Goal: Task Accomplishment & Management: Manage account settings

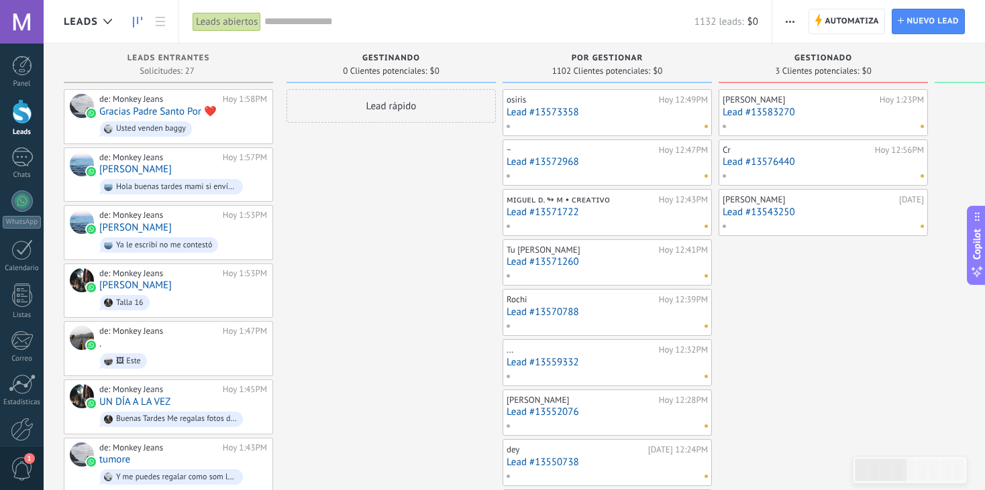
click at [785, 21] on icon "button" at bounding box center [789, 22] width 9 height 2
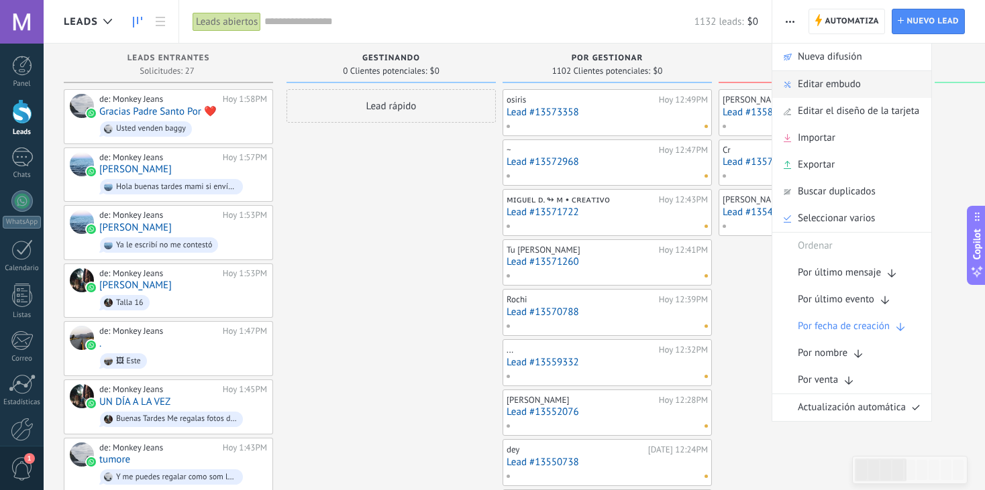
click at [828, 82] on span "Editar embudo" at bounding box center [828, 84] width 63 height 27
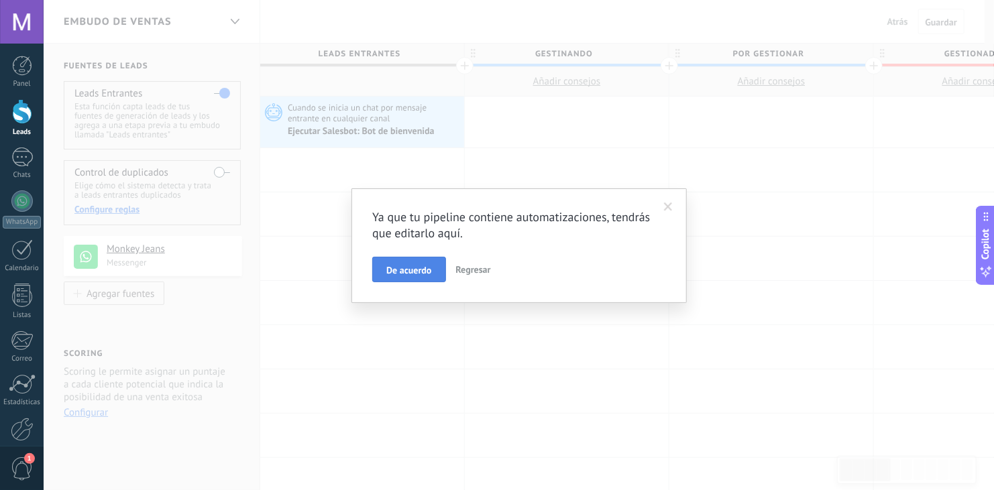
click at [401, 280] on button "De acuerdo" at bounding box center [408, 269] width 73 height 25
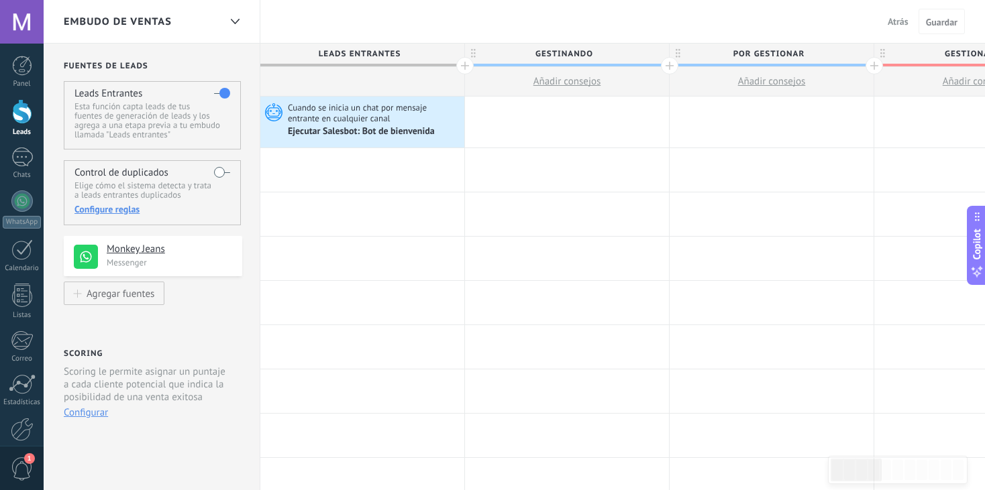
click at [639, 54] on span "GESTINANDO" at bounding box center [563, 54] width 197 height 21
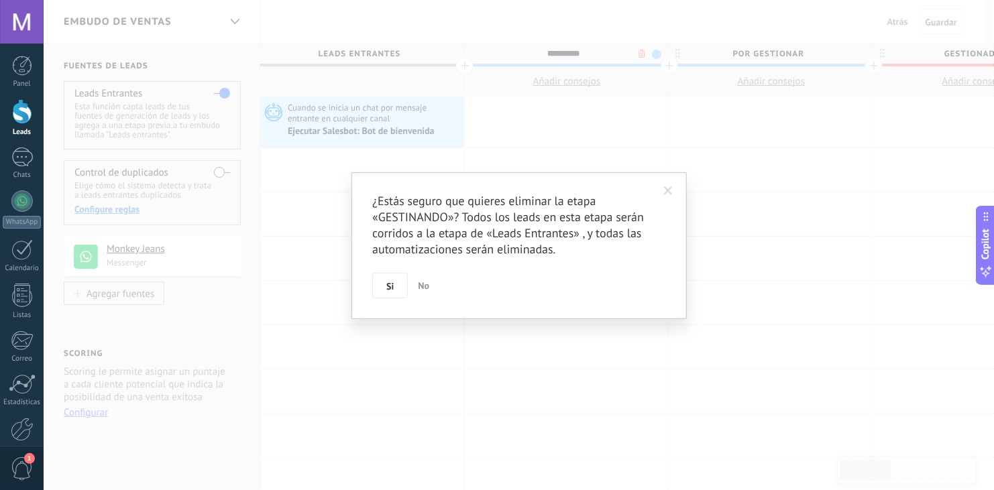
click at [642, 56] on body ".abecls-1,.abecls-2{fill-rule:evenodd}.abecls-2{fill:#fff} .abhcls-1{fill:none}…" at bounding box center [497, 245] width 994 height 490
click at [390, 284] on span "Si" at bounding box center [389, 286] width 7 height 9
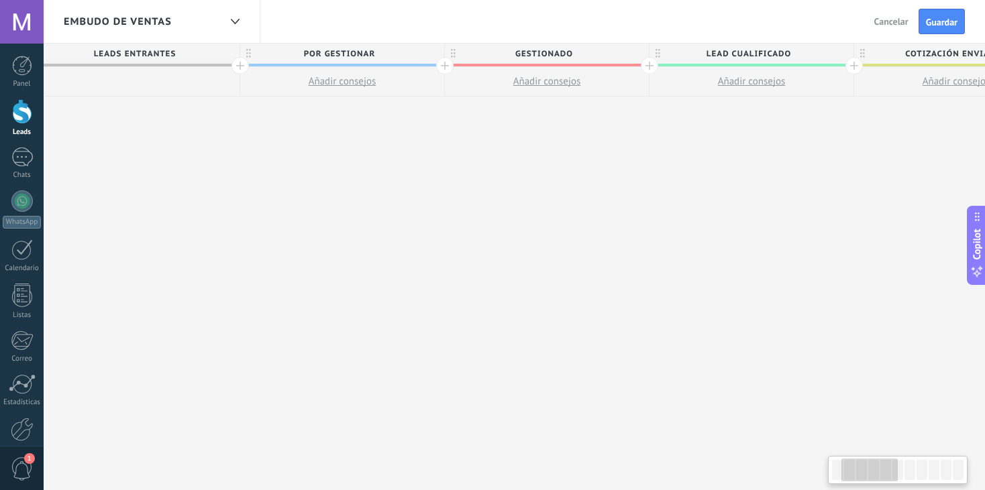
drag, startPoint x: 804, startPoint y: 211, endPoint x: 579, endPoint y: 230, distance: 226.2
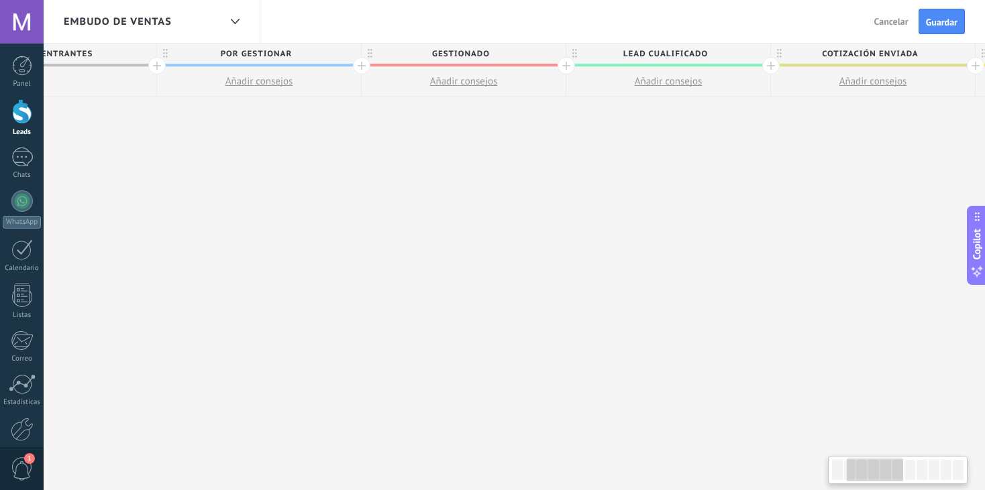
scroll to position [0, 354]
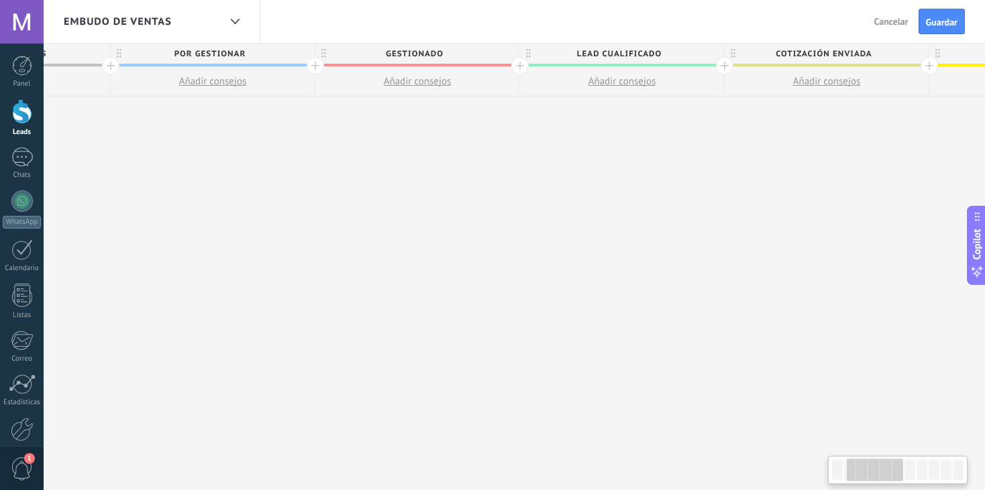
drag, startPoint x: 775, startPoint y: 209, endPoint x: 648, endPoint y: 210, distance: 127.4
click at [648, 210] on div "**********" at bounding box center [929, 267] width 2046 height 447
click at [613, 53] on span "LEAD Cualificado" at bounding box center [618, 54] width 197 height 21
type input "*"
type input "****"
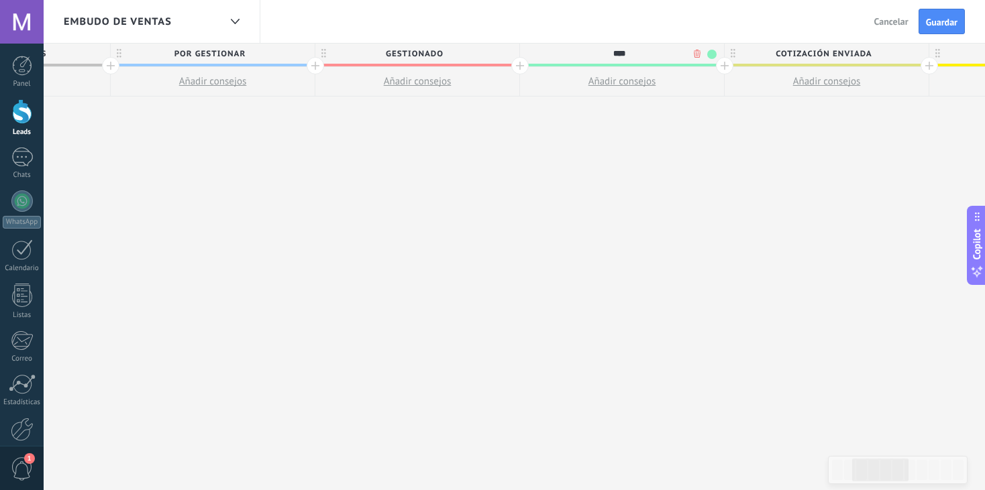
click at [812, 60] on span "Cotización enviada" at bounding box center [822, 54] width 197 height 21
type input "*"
type input "**********"
click at [877, 146] on div "**********" at bounding box center [929, 267] width 2046 height 447
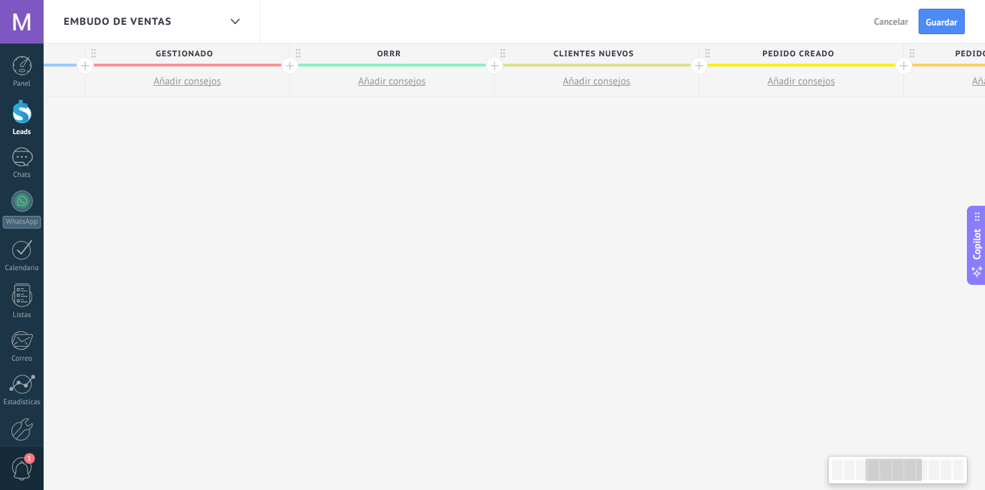
scroll to position [0, 591]
drag, startPoint x: 877, startPoint y: 146, endPoint x: 642, endPoint y: 157, distance: 235.0
click at [642, 157] on div "**********" at bounding box center [692, 267] width 2046 height 447
click at [801, 46] on span "Pedido creado" at bounding box center [790, 54] width 197 height 21
type input "*"
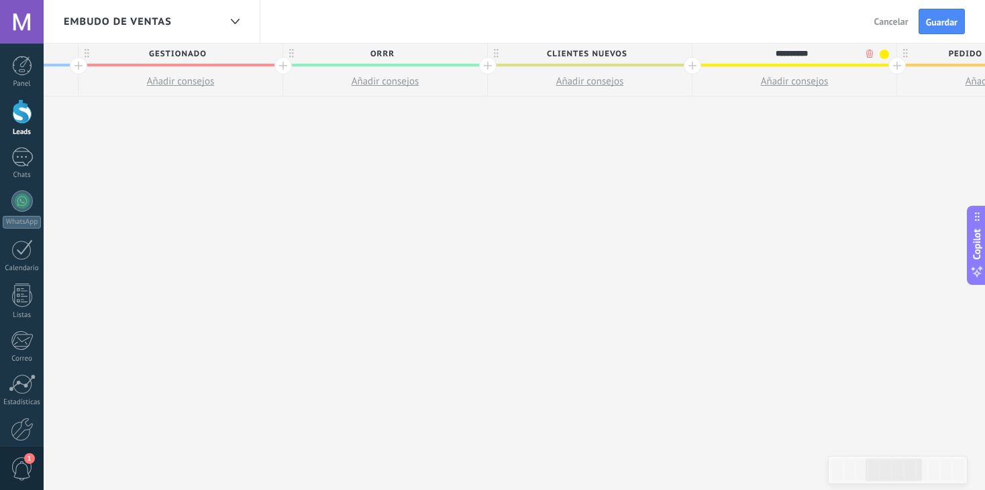
type input "**********"
click at [819, 184] on div "**********" at bounding box center [692, 267] width 2046 height 447
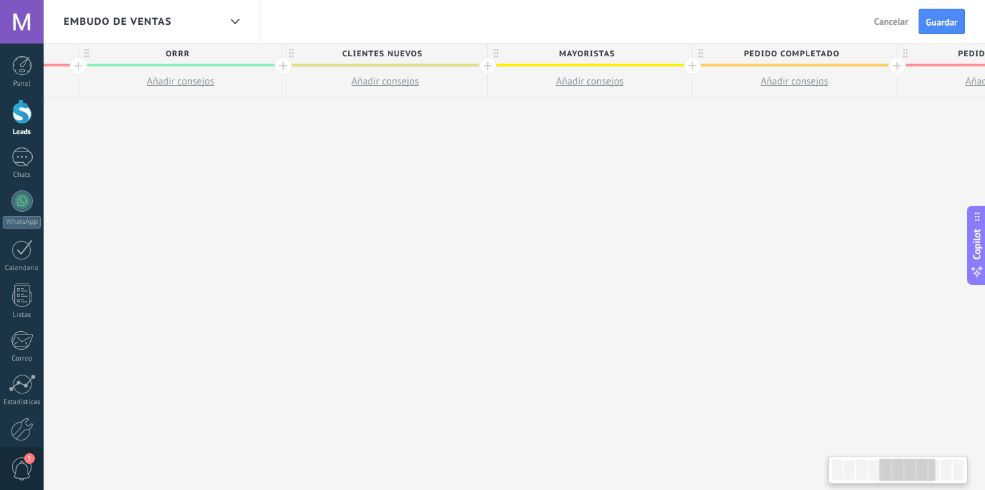
scroll to position [0, 814]
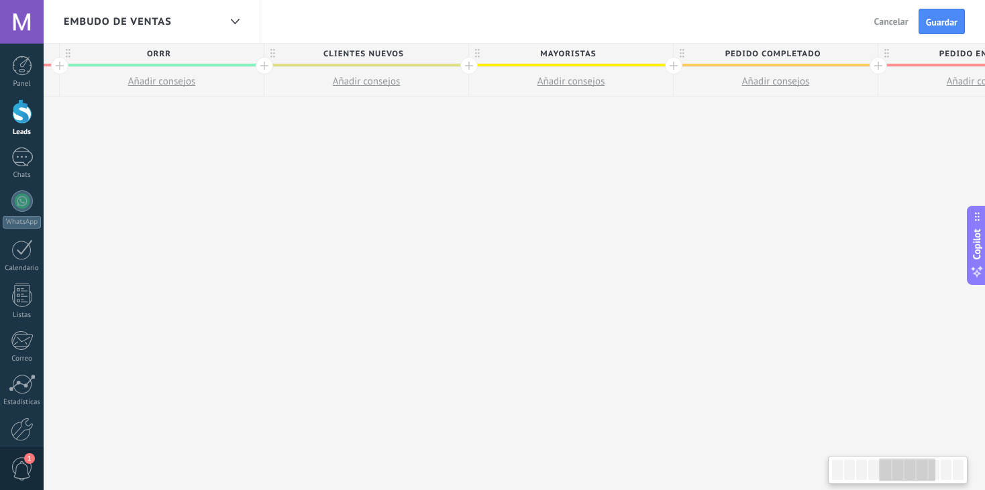
drag, startPoint x: 819, startPoint y: 184, endPoint x: 598, endPoint y: 196, distance: 221.6
click at [598, 196] on div "**********" at bounding box center [469, 267] width 2046 height 447
click at [825, 48] on span "Pedido completado" at bounding box center [771, 54] width 197 height 21
drag, startPoint x: 825, startPoint y: 48, endPoint x: 734, endPoint y: 52, distance: 90.6
click at [734, 52] on input "**********" at bounding box center [772, 54] width 178 height 20
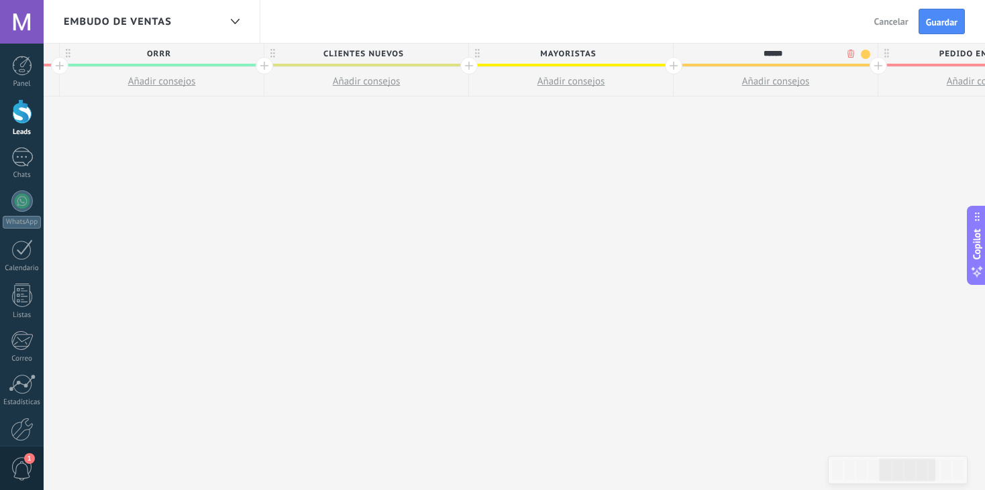
type input "******"
click at [972, 54] on span "Pedido enviado" at bounding box center [976, 54] width 197 height 21
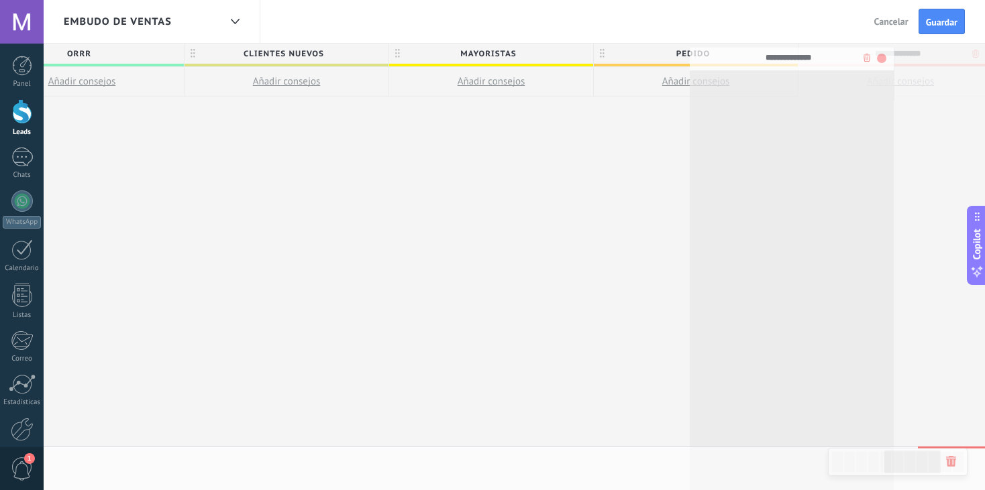
drag, startPoint x: 932, startPoint y: 51, endPoint x: 805, endPoint y: 63, distance: 126.7
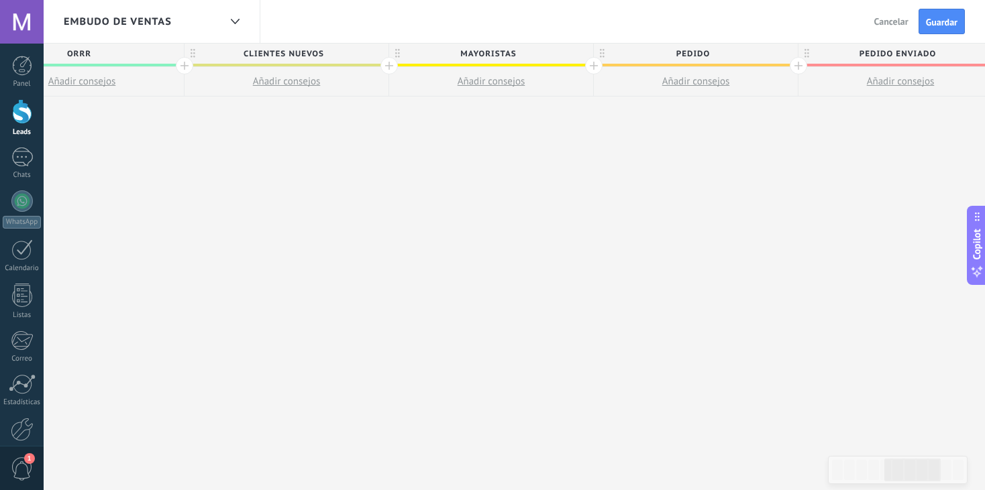
click at [935, 51] on span "Pedido enviado" at bounding box center [896, 54] width 197 height 21
type input "*"
type input "**********"
click at [897, 193] on div "**********" at bounding box center [389, 267] width 2046 height 447
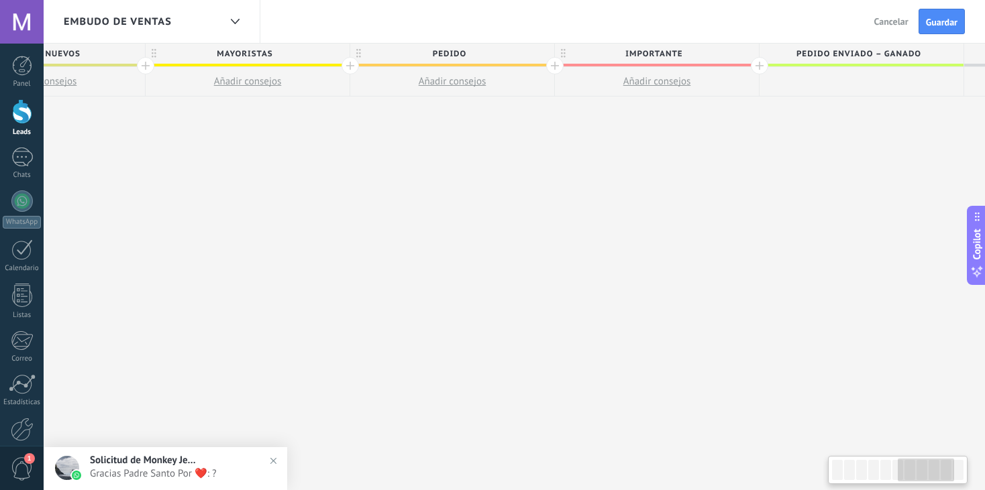
drag, startPoint x: 897, startPoint y: 193, endPoint x: 654, endPoint y: 209, distance: 243.3
click at [654, 209] on div "**********" at bounding box center [146, 267] width 2046 height 447
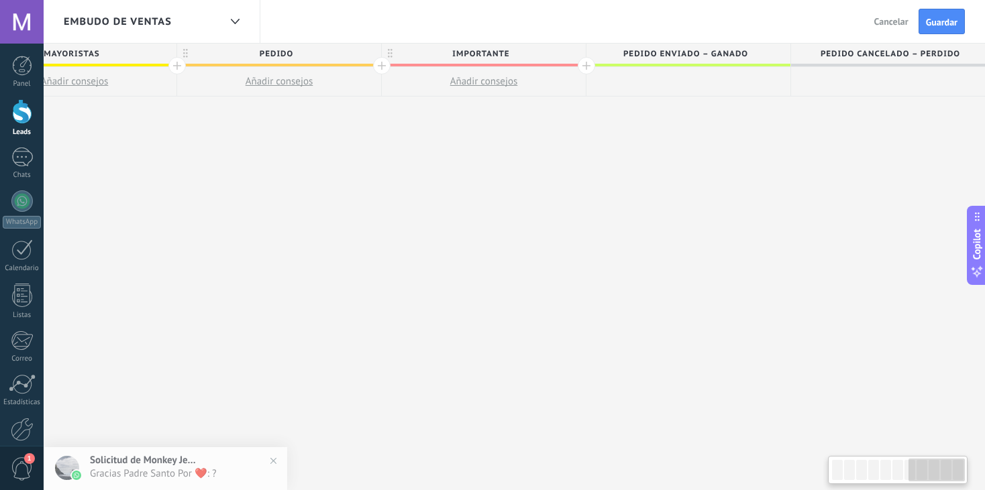
scroll to position [0, 1320]
drag, startPoint x: 763, startPoint y: 212, endPoint x: 565, endPoint y: 209, distance: 198.5
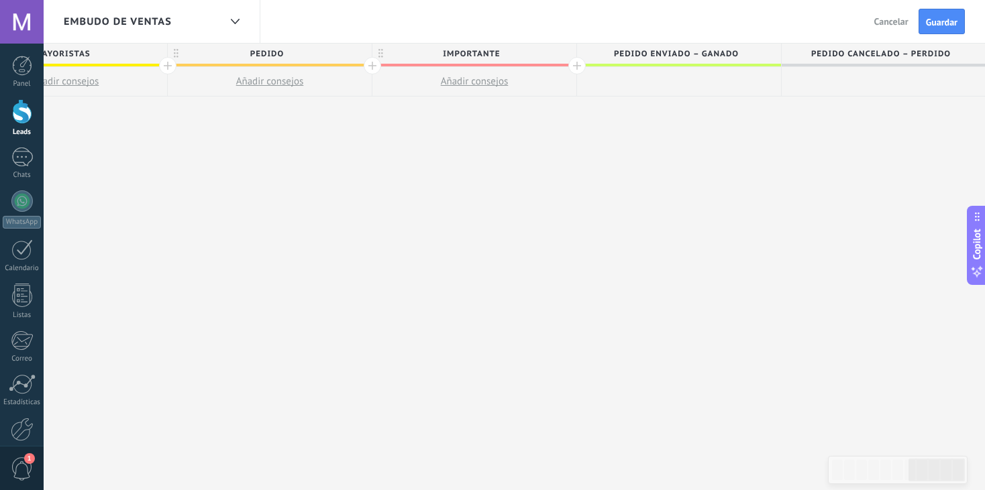
click at [577, 64] on div at bounding box center [576, 65] width 17 height 17
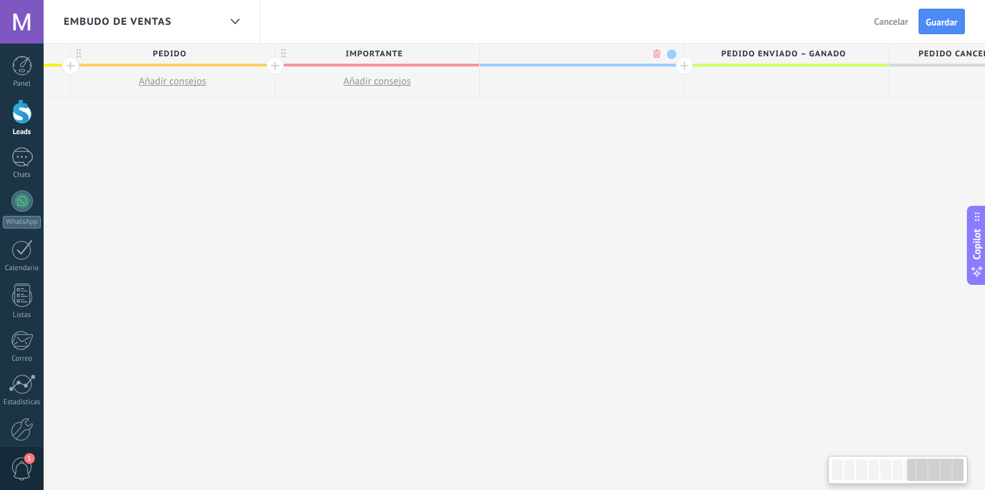
scroll to position [0, 1419]
click at [686, 67] on div at bounding box center [681, 65] width 17 height 17
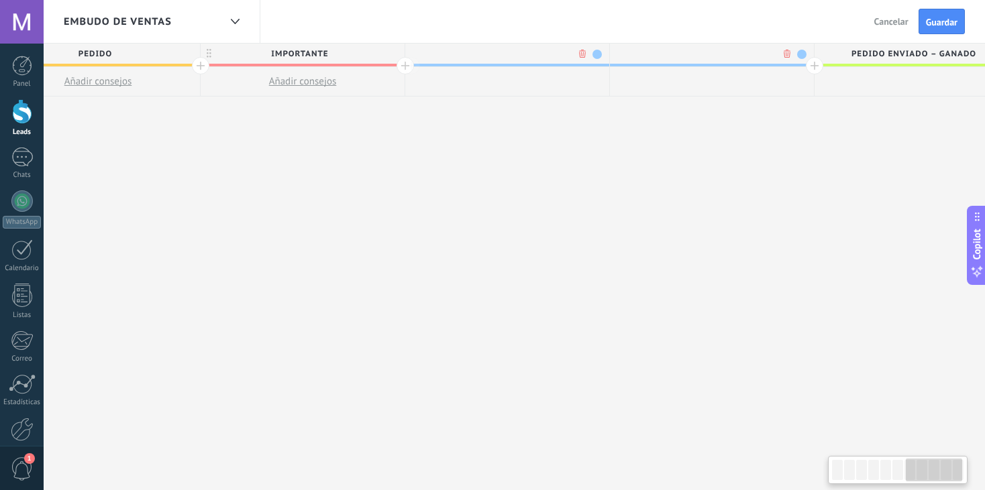
scroll to position [0, 1518]
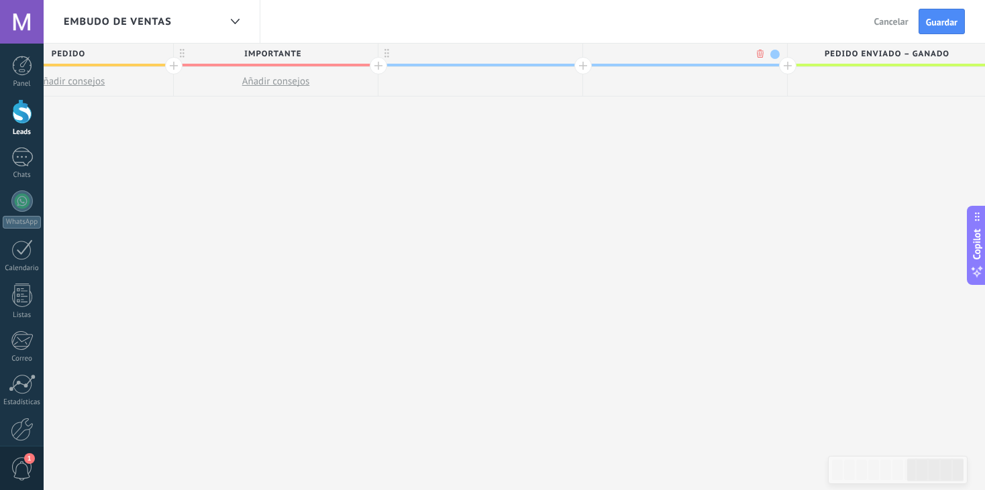
click at [496, 55] on div at bounding box center [480, 54] width 204 height 20
click at [567, 52] on span at bounding box center [569, 54] width 9 height 9
click at [618, 73] on span at bounding box center [619, 74] width 12 height 13
click at [496, 51] on div at bounding box center [480, 54] width 204 height 20
click at [573, 54] on span at bounding box center [569, 54] width 9 height 9
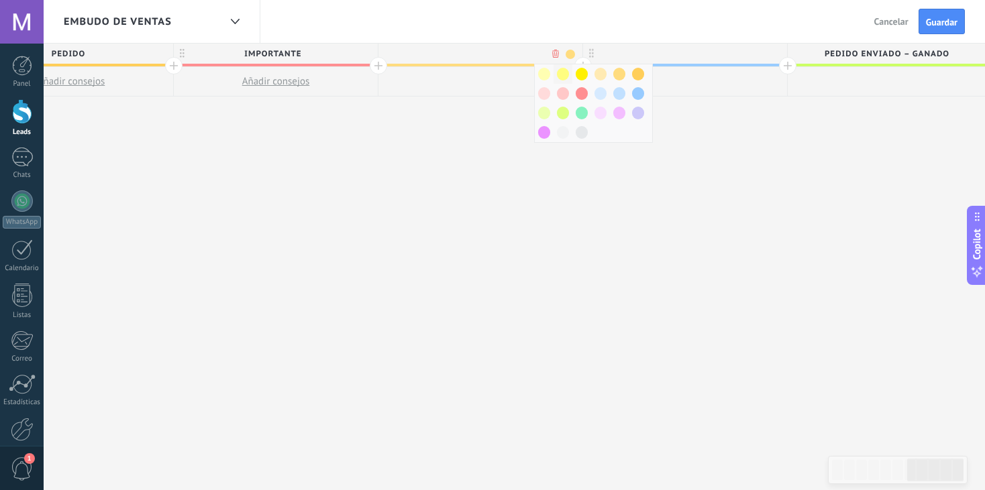
click at [559, 76] on span at bounding box center [563, 74] width 12 height 13
click at [571, 55] on span at bounding box center [569, 54] width 9 height 9
click at [582, 91] on span at bounding box center [581, 93] width 12 height 13
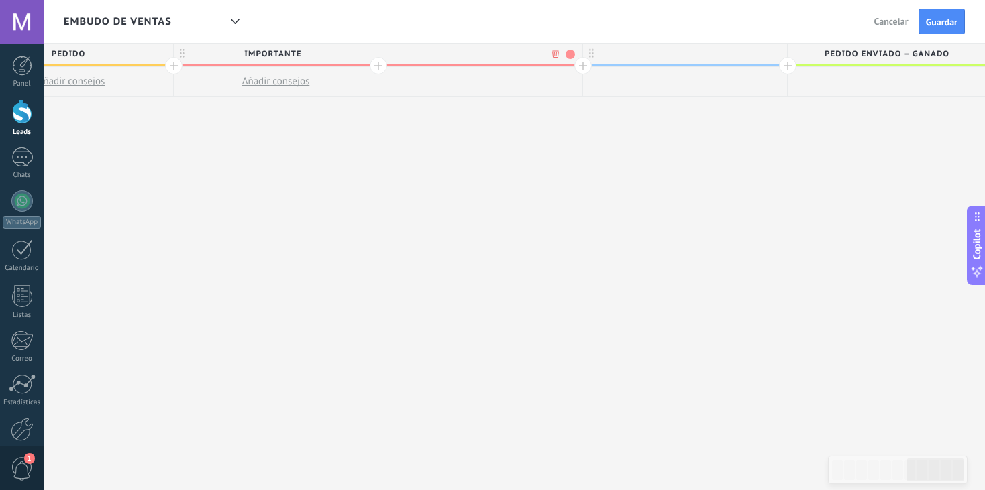
click at [345, 56] on span "IMPORTANTE" at bounding box center [272, 54] width 197 height 21
click at [367, 56] on span at bounding box center [365, 54] width 9 height 9
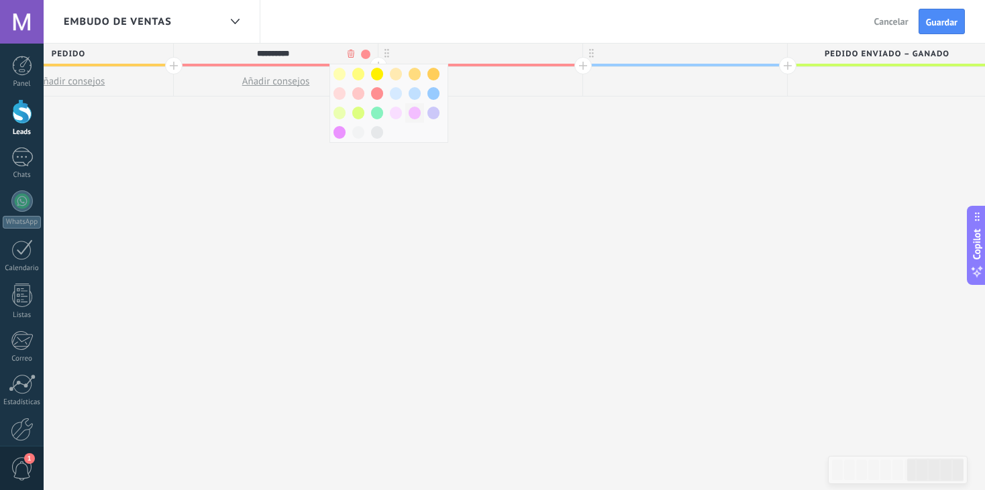
click at [412, 113] on span at bounding box center [414, 113] width 12 height 13
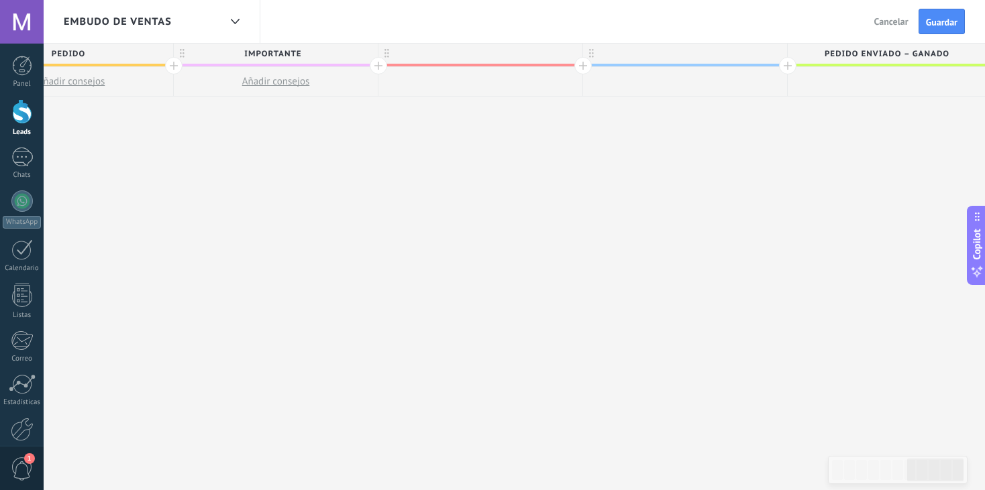
click at [506, 51] on div at bounding box center [480, 54] width 204 height 20
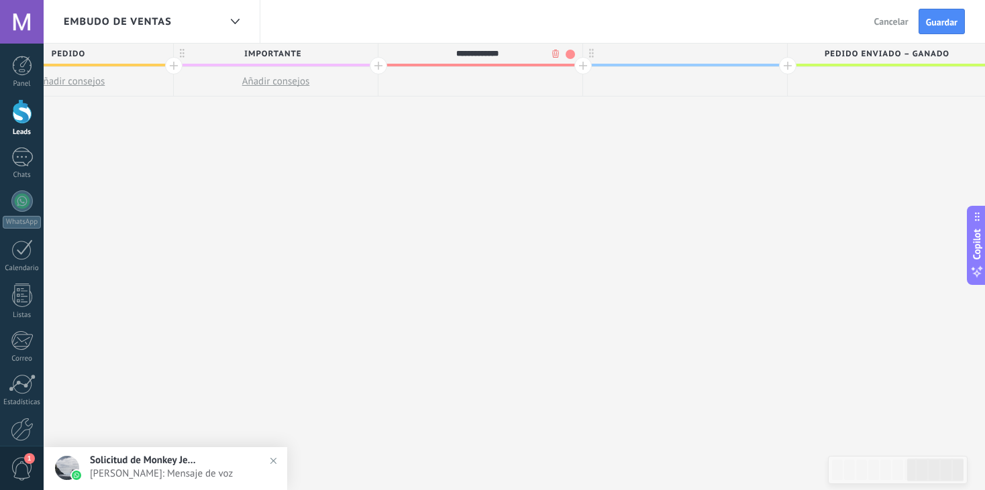
type input "**********"
click at [665, 56] on div at bounding box center [685, 54] width 204 height 20
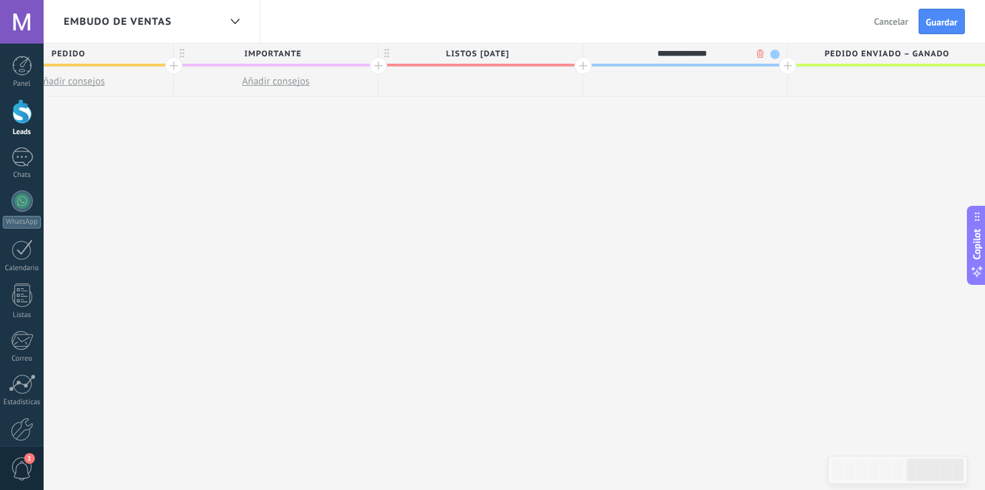
type input "**********"
click at [783, 62] on div at bounding box center [787, 65] width 17 height 17
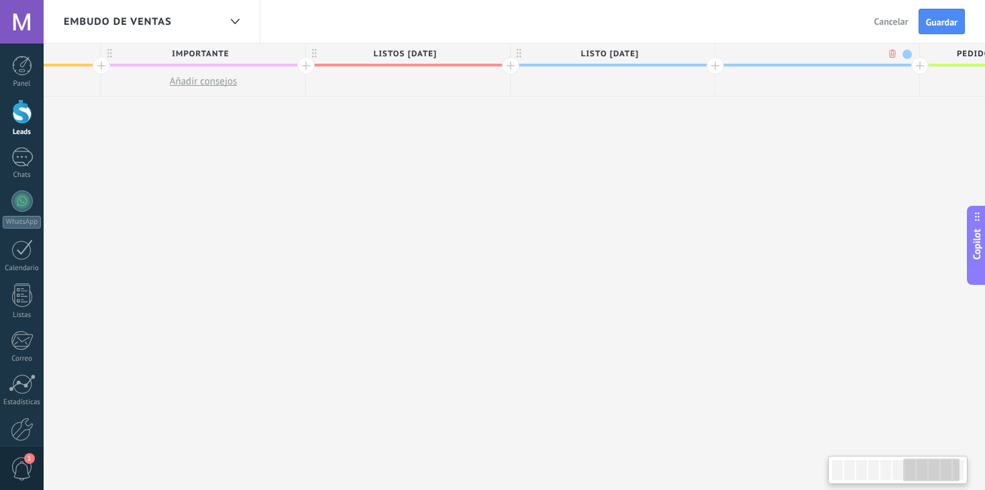
scroll to position [0, 1618]
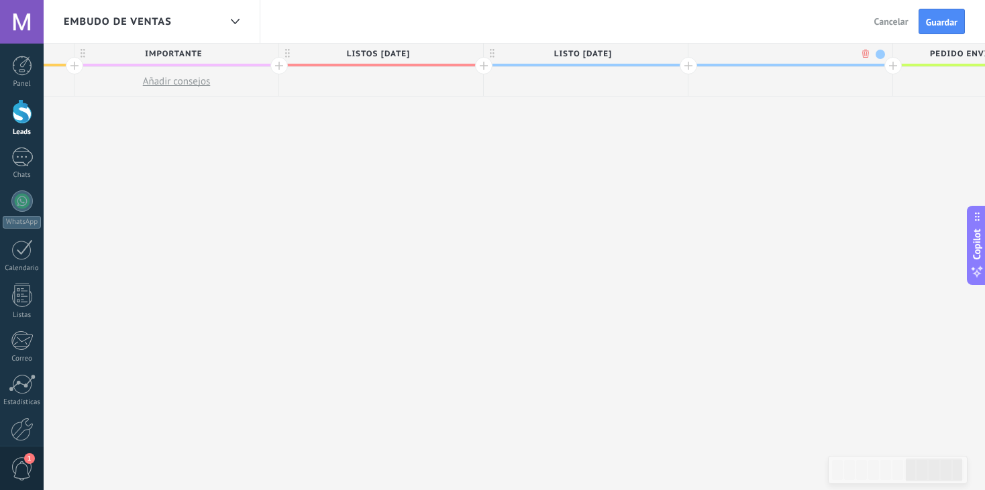
click at [881, 54] on span at bounding box center [879, 54] width 9 height 9
click at [887, 113] on span at bounding box center [891, 113] width 12 height 13
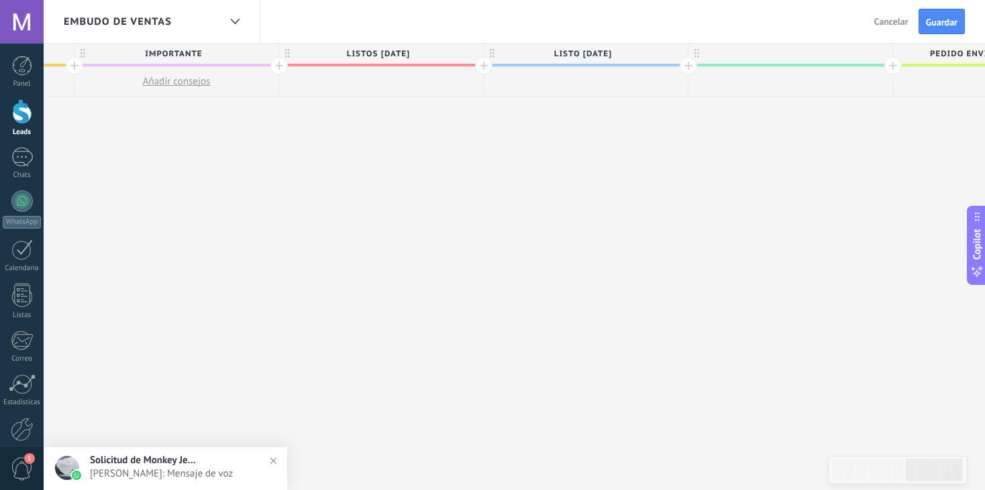
click at [761, 54] on div at bounding box center [790, 54] width 204 height 20
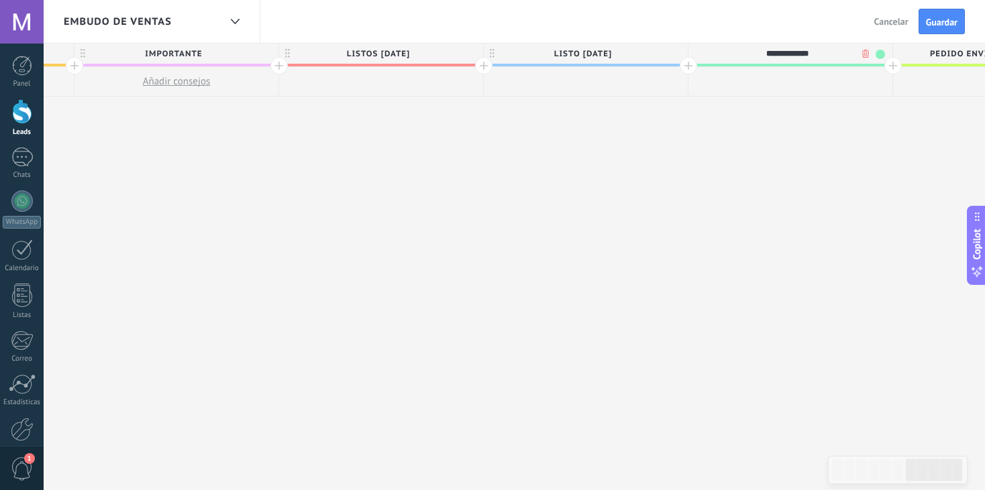
type input "**********"
click at [889, 64] on div at bounding box center [892, 65] width 17 height 17
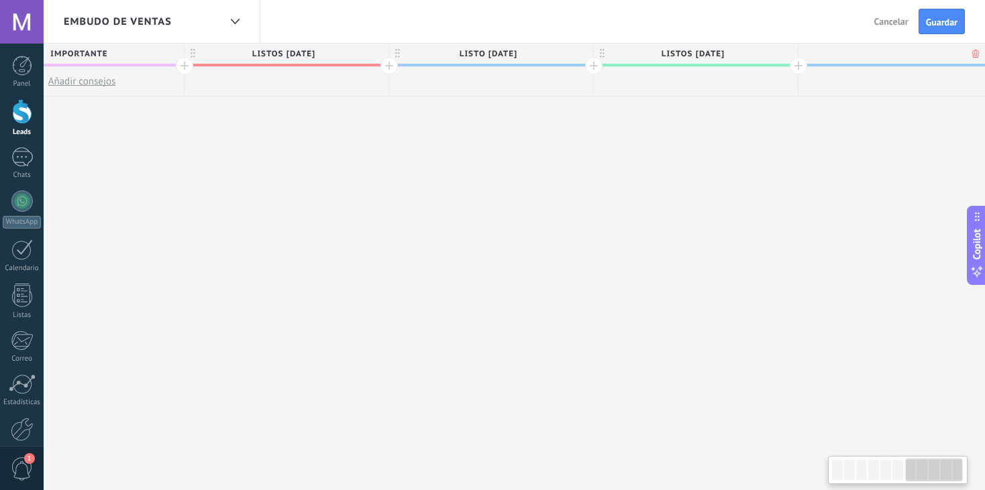
scroll to position [0, 1717]
type input "**********"
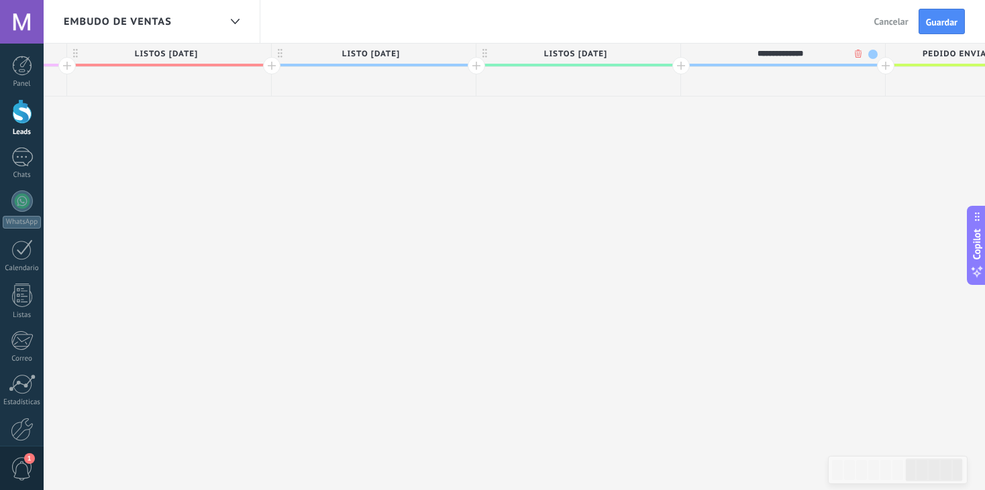
drag, startPoint x: 924, startPoint y: 132, endPoint x: 804, endPoint y: 140, distance: 120.3
click at [860, 52] on span "LISTOS [DATE]" at bounding box center [771, 54] width 197 height 21
click at [860, 54] on span at bounding box center [864, 54] width 9 height 9
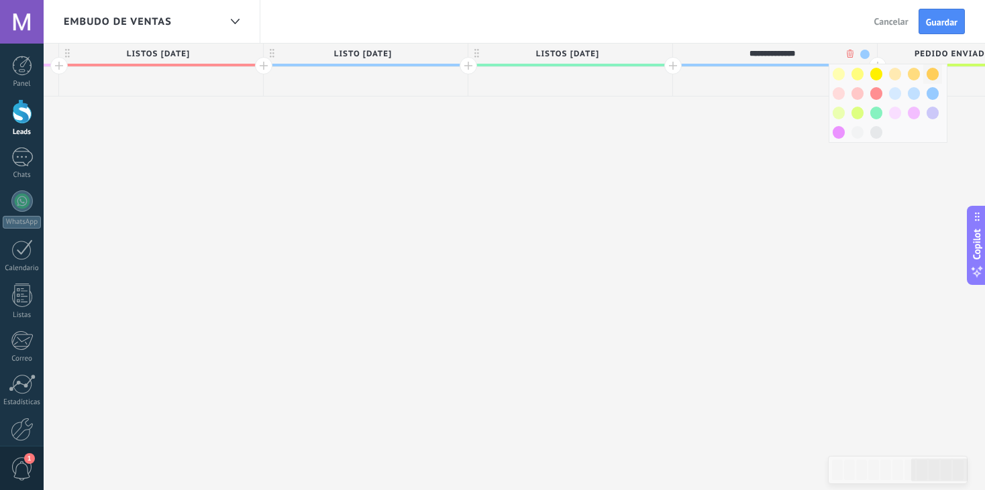
click at [934, 72] on span at bounding box center [932, 74] width 12 height 13
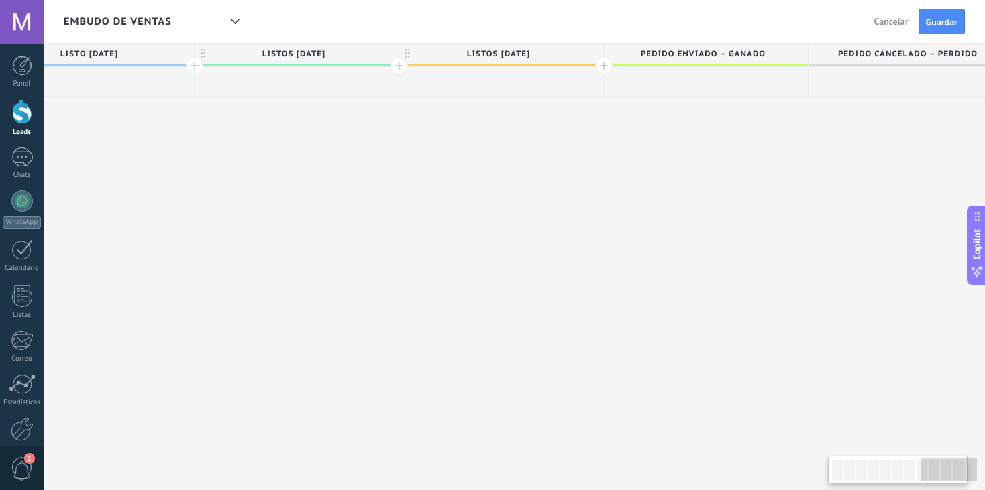
drag, startPoint x: 858, startPoint y: 179, endPoint x: 585, endPoint y: 180, distance: 273.0
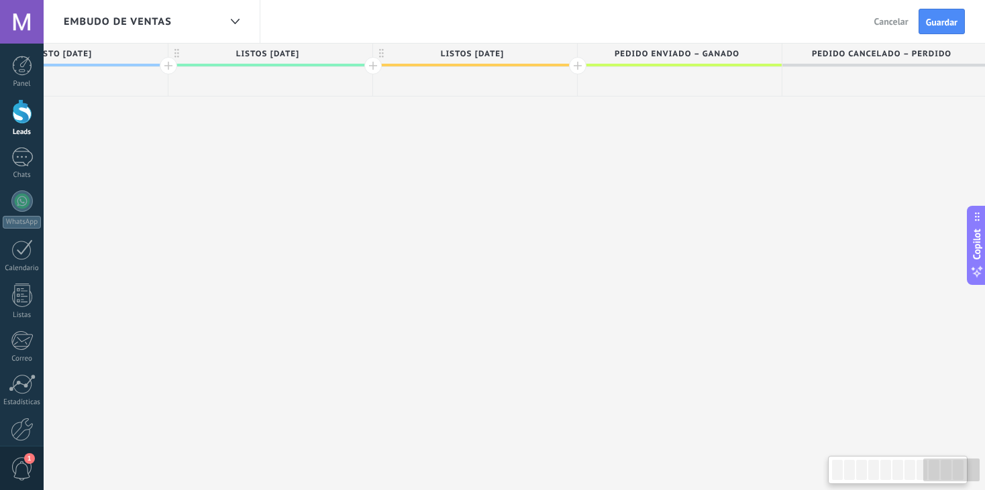
drag, startPoint x: 749, startPoint y: 230, endPoint x: 449, endPoint y: 215, distance: 300.2
drag, startPoint x: 711, startPoint y: 258, endPoint x: 600, endPoint y: 253, distance: 111.5
click at [576, 67] on div at bounding box center [577, 65] width 17 height 17
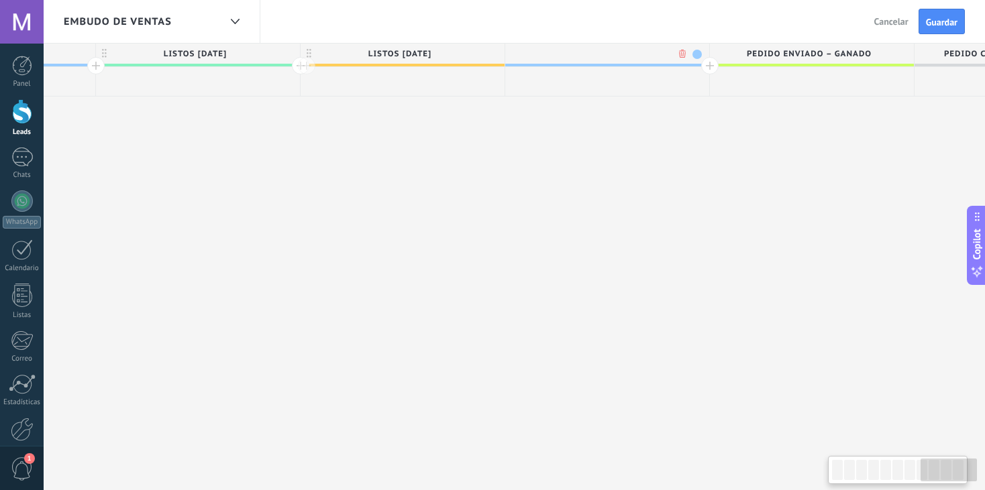
scroll to position [0, 2237]
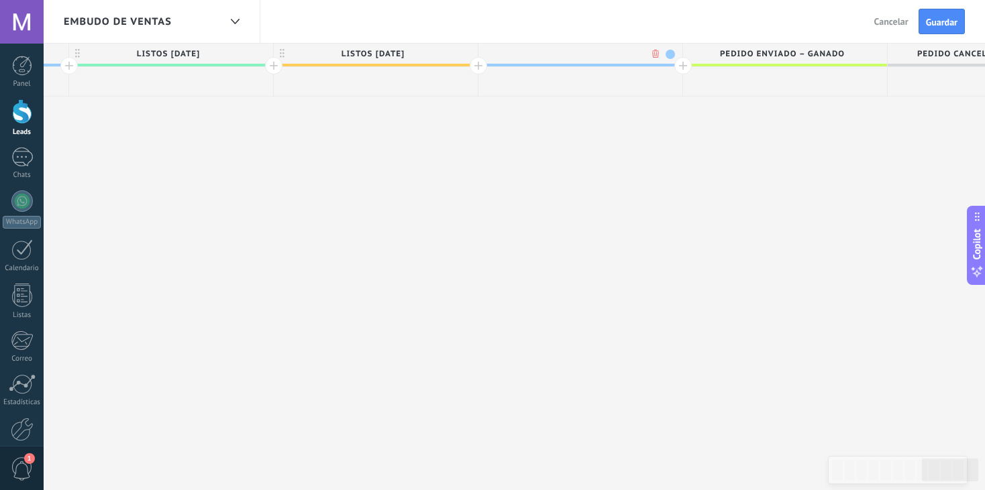
click at [668, 56] on span at bounding box center [669, 54] width 9 height 9
click at [659, 117] on span at bounding box center [663, 113] width 12 height 13
click at [668, 56] on span at bounding box center [669, 54] width 9 height 9
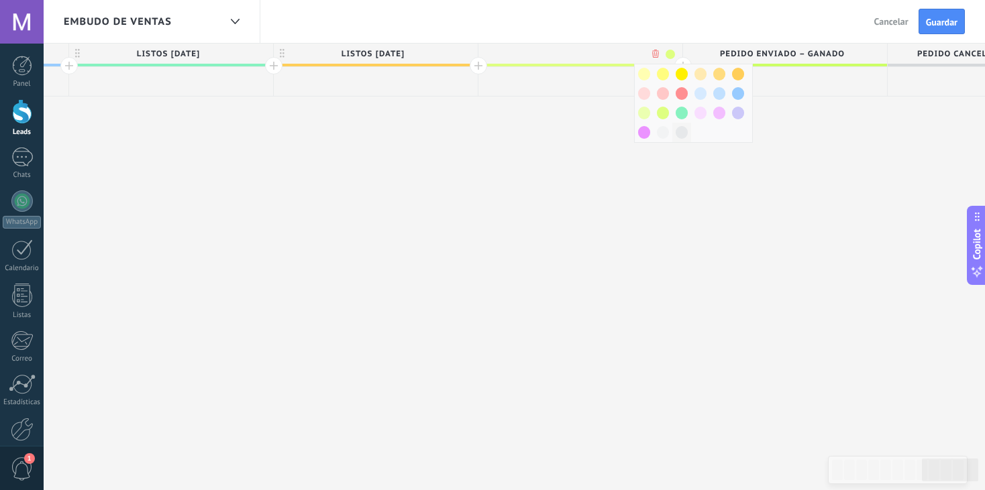
click at [677, 132] on span at bounding box center [681, 132] width 12 height 13
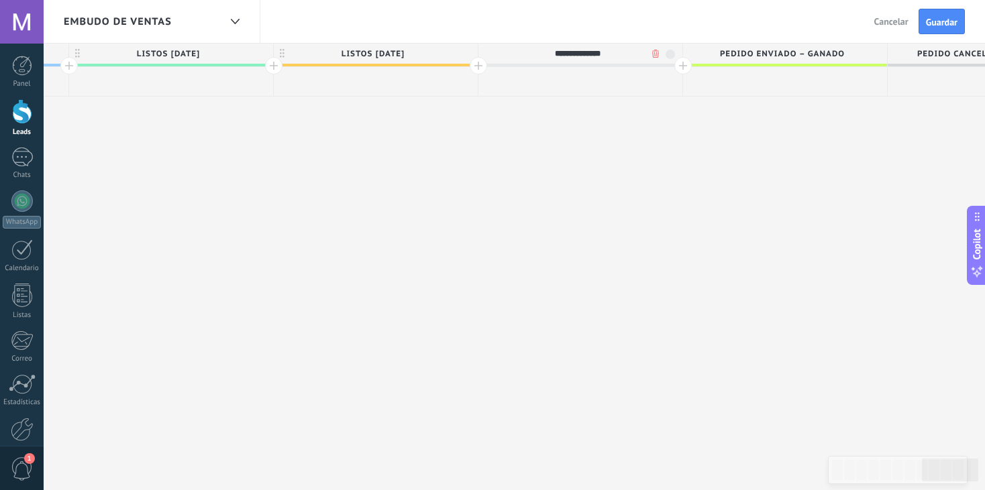
type input "**********"
click at [681, 67] on div at bounding box center [682, 65] width 17 height 17
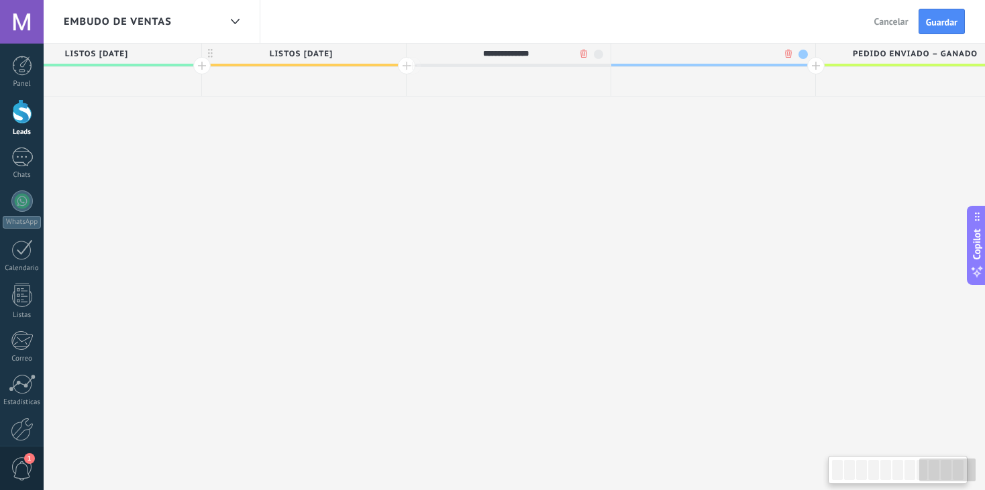
scroll to position [0, 2336]
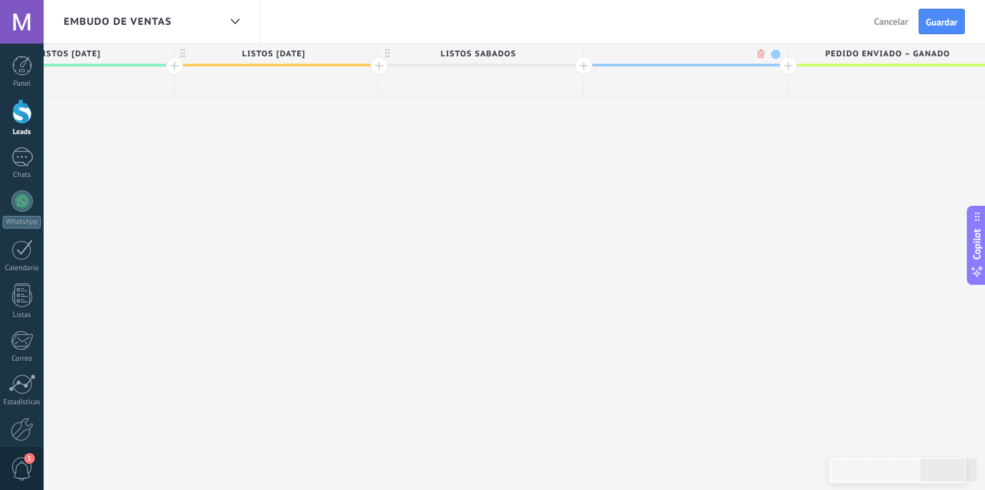
click at [775, 54] on span at bounding box center [775, 54] width 9 height 9
click at [649, 54] on input "text" at bounding box center [683, 54] width 178 height 20
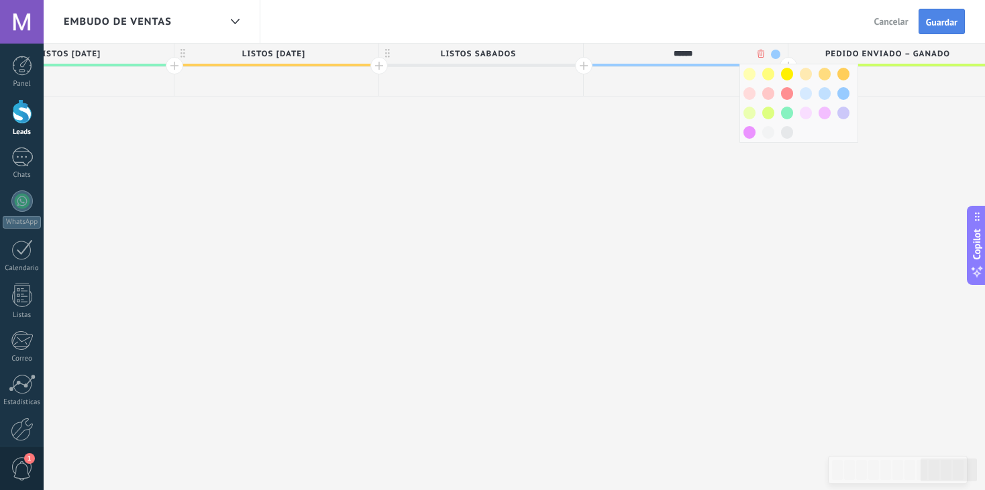
type input "******"
click at [944, 25] on span "Guardar" at bounding box center [942, 21] width 32 height 9
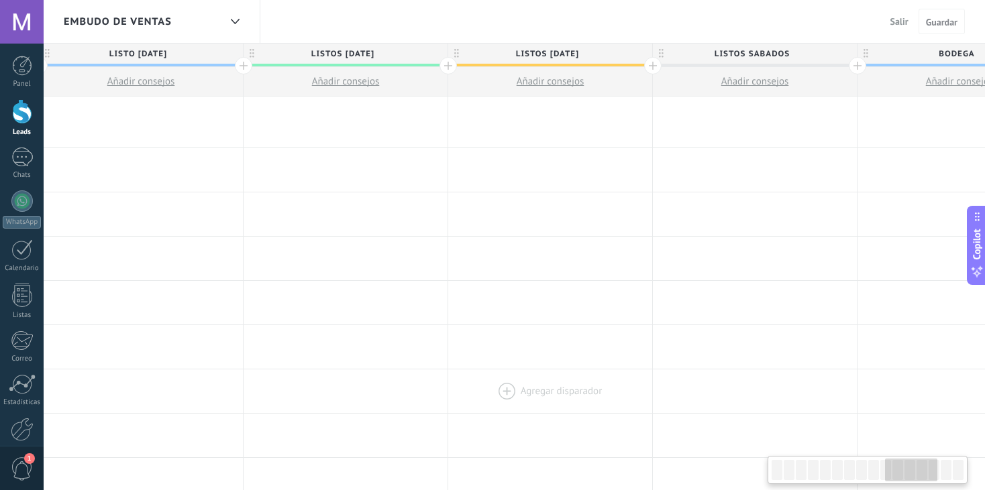
scroll to position [0, 2546]
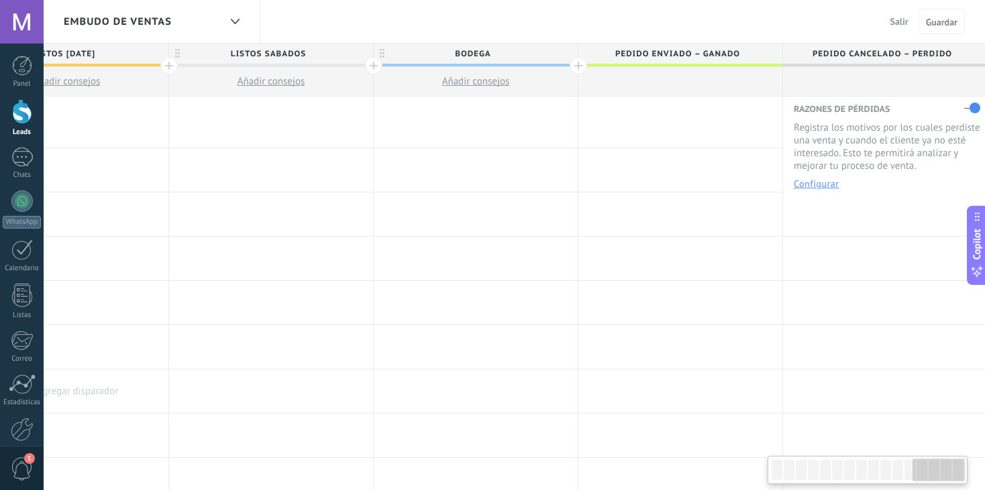
drag, startPoint x: 428, startPoint y: 307, endPoint x: 121, endPoint y: 392, distance: 318.6
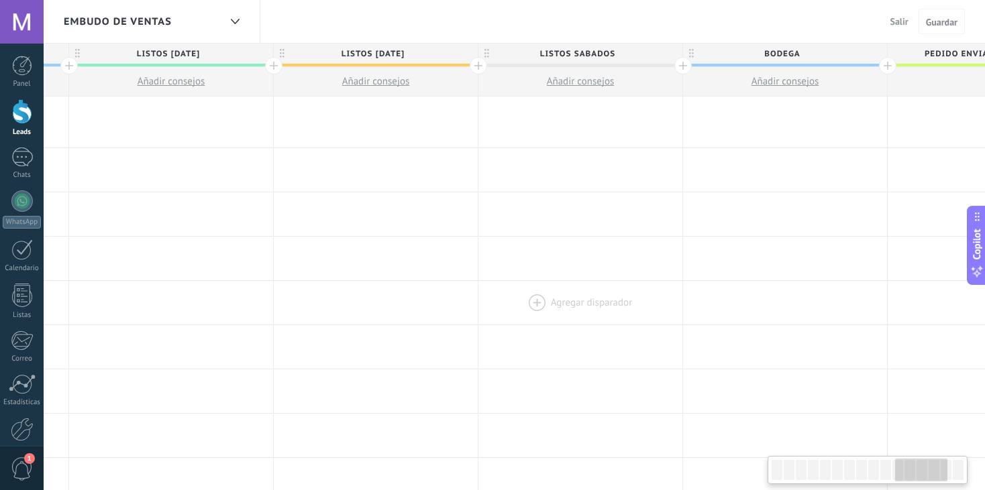
drag, startPoint x: 280, startPoint y: 280, endPoint x: 592, endPoint y: 295, distance: 312.9
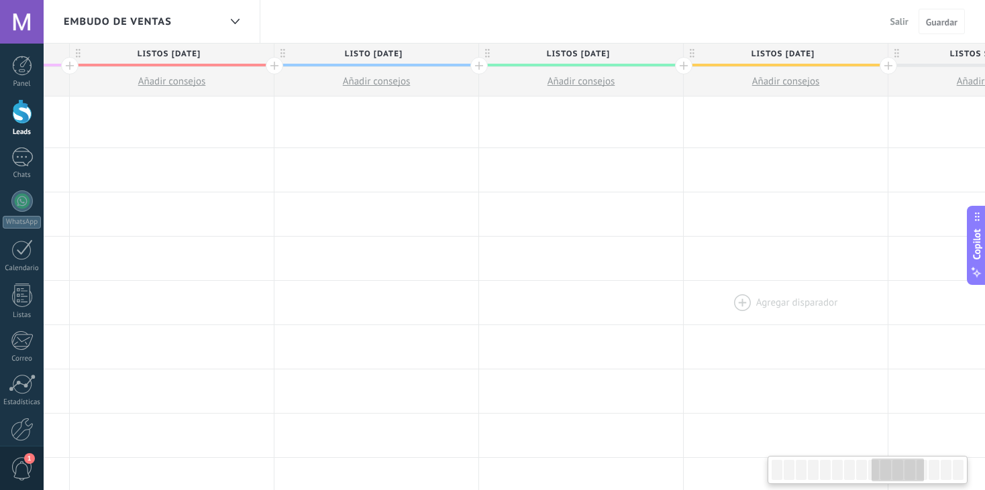
drag, startPoint x: 280, startPoint y: 313, endPoint x: 689, endPoint y: 317, distance: 409.1
click at [689, 317] on div at bounding box center [785, 303] width 204 height 44
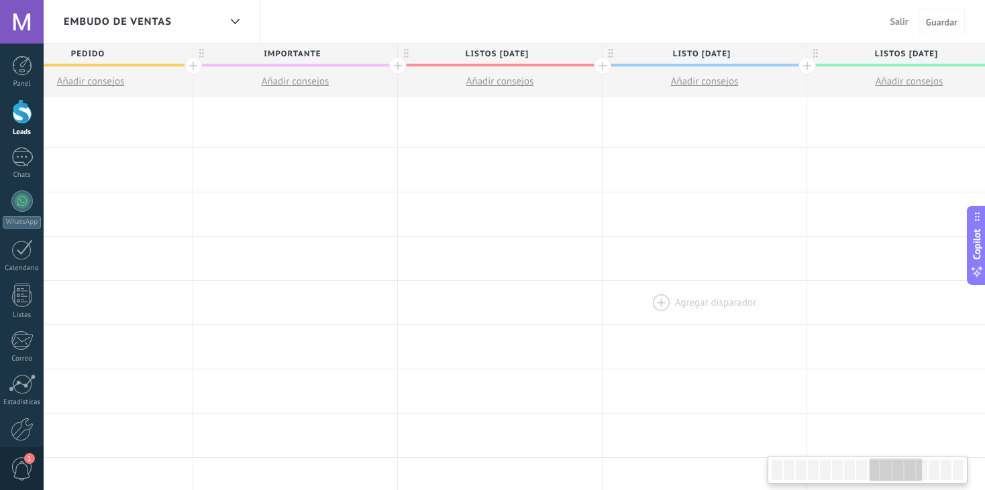
drag, startPoint x: 299, startPoint y: 299, endPoint x: 650, endPoint y: 299, distance: 350.8
click at [650, 299] on div at bounding box center [704, 303] width 204 height 44
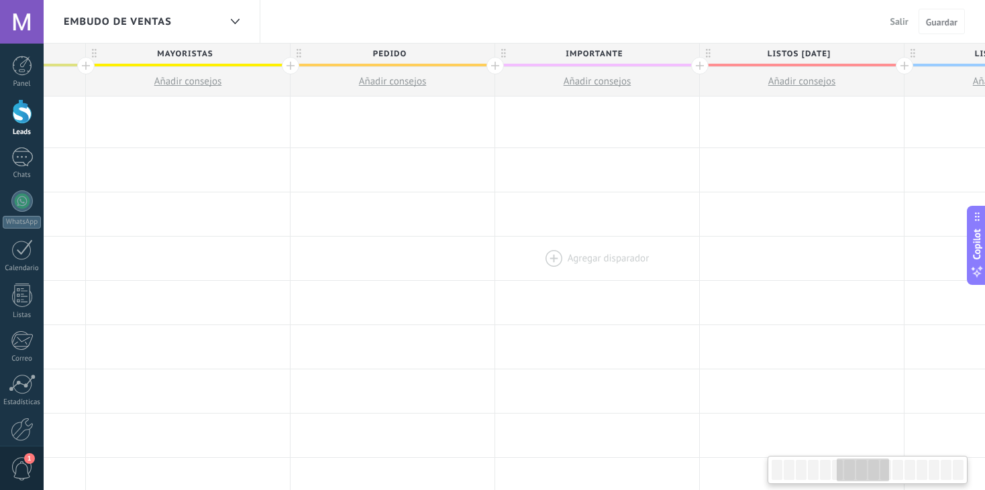
drag, startPoint x: 278, startPoint y: 278, endPoint x: 579, endPoint y: 275, distance: 300.5
click at [579, 275] on div at bounding box center [597, 259] width 204 height 44
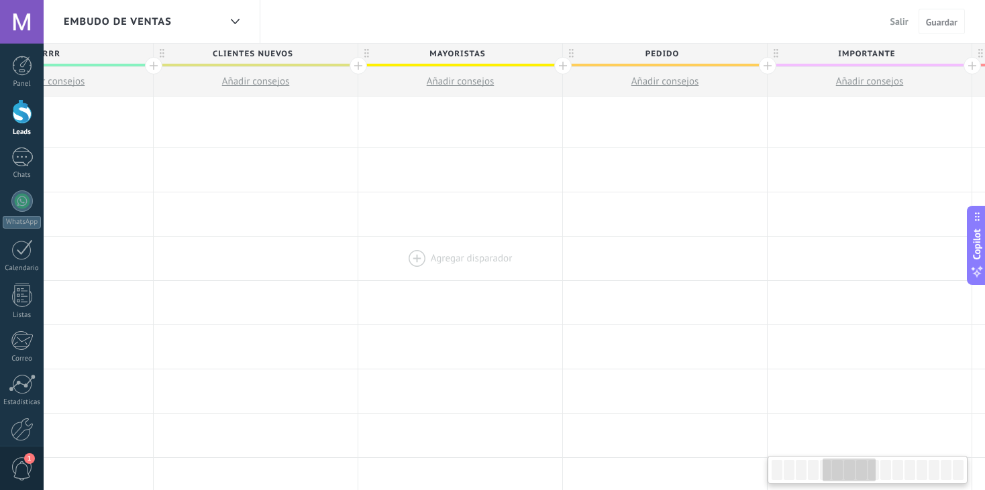
drag, startPoint x: 281, startPoint y: 260, endPoint x: 538, endPoint y: 272, distance: 257.2
click at [538, 272] on div at bounding box center [460, 259] width 204 height 44
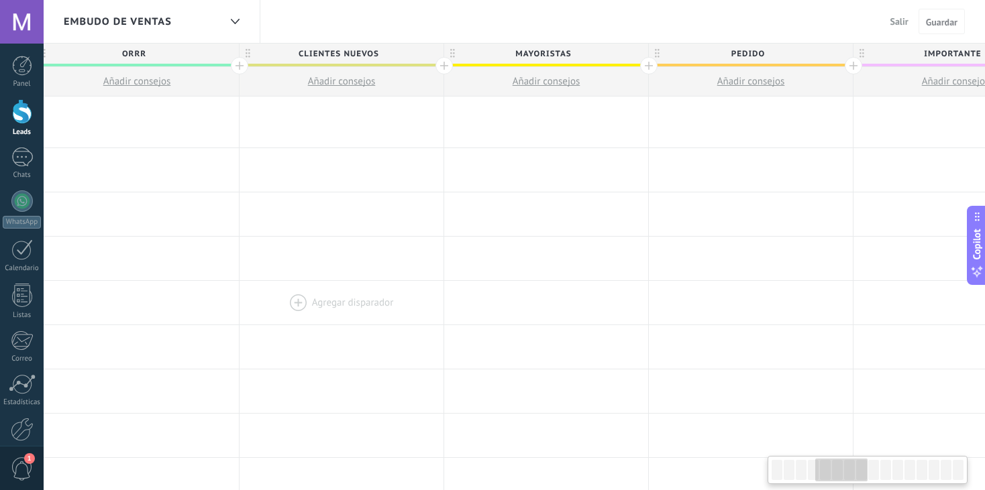
scroll to position [0, 791]
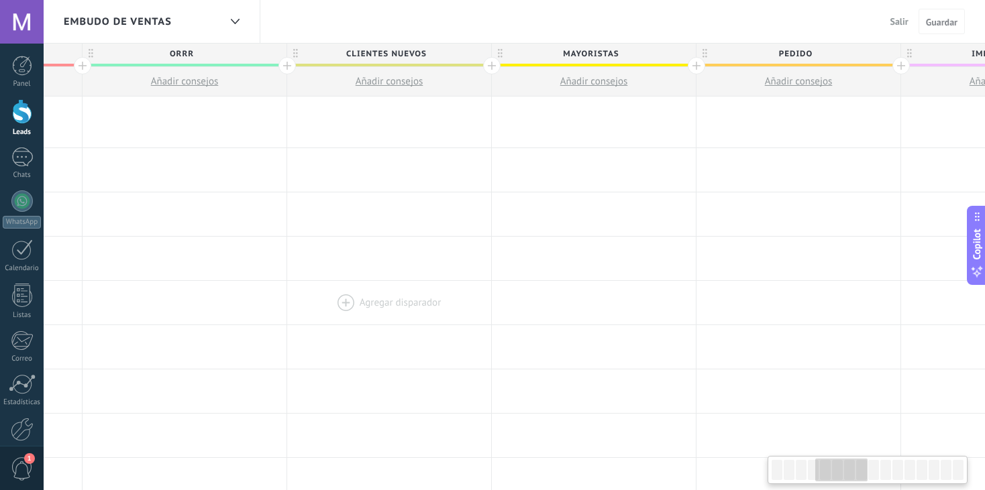
drag, startPoint x: 166, startPoint y: 268, endPoint x: 299, endPoint y: 282, distance: 134.1
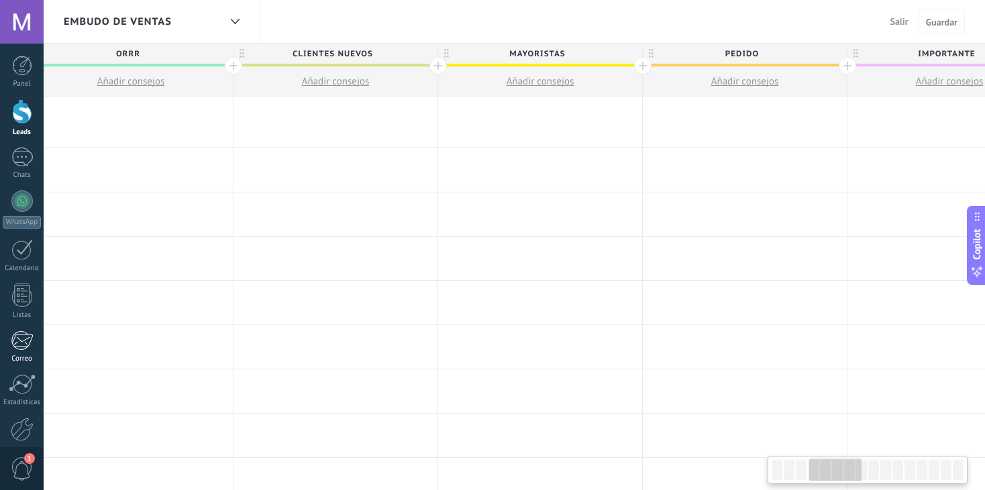
drag, startPoint x: 199, startPoint y: 355, endPoint x: 37, endPoint y: 350, distance: 162.4
click at [37, 350] on body ".abecls-1,.abecls-2{fill-rule:evenodd}.abecls-2{fill:#fff} .abhcls-1{fill:none}…" at bounding box center [492, 245] width 985 height 490
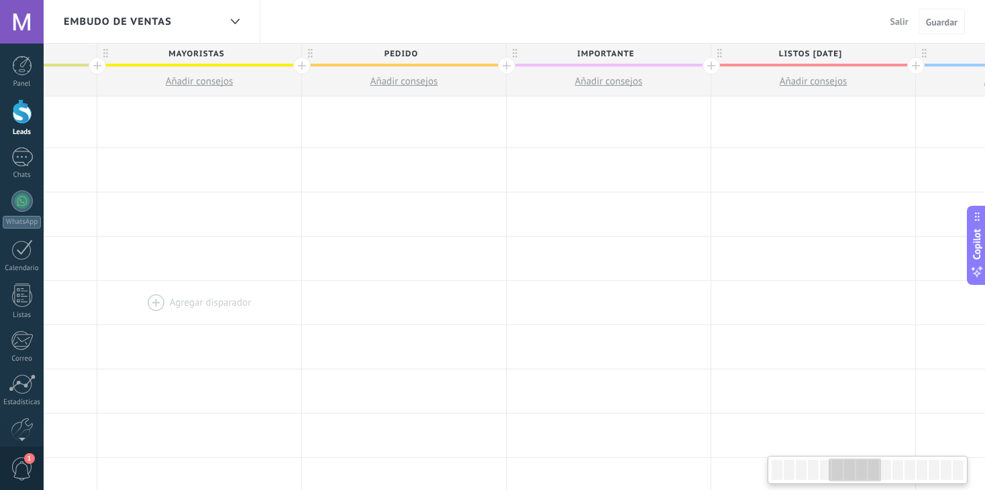
drag, startPoint x: 533, startPoint y: 303, endPoint x: 264, endPoint y: 295, distance: 269.1
click at [264, 295] on div at bounding box center [199, 303] width 204 height 44
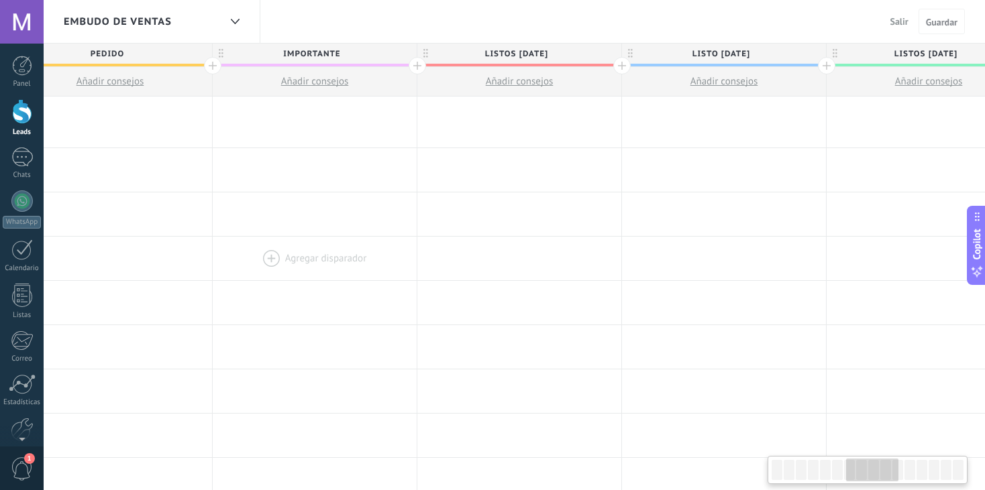
drag, startPoint x: 627, startPoint y: 263, endPoint x: 365, endPoint y: 266, distance: 262.3
click at [365, 266] on div at bounding box center [315, 259] width 204 height 44
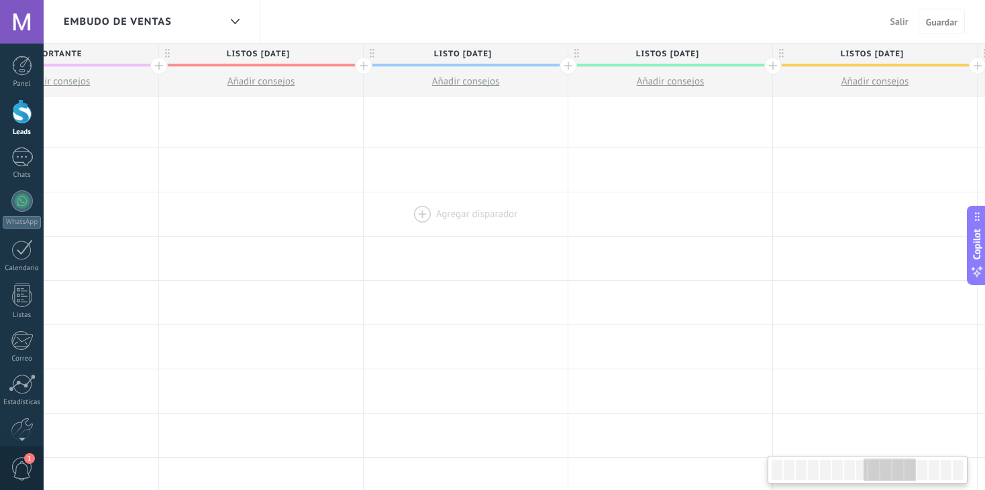
drag, startPoint x: 718, startPoint y: 229, endPoint x: 441, endPoint y: 233, distance: 277.7
click at [441, 233] on div at bounding box center [466, 214] width 204 height 44
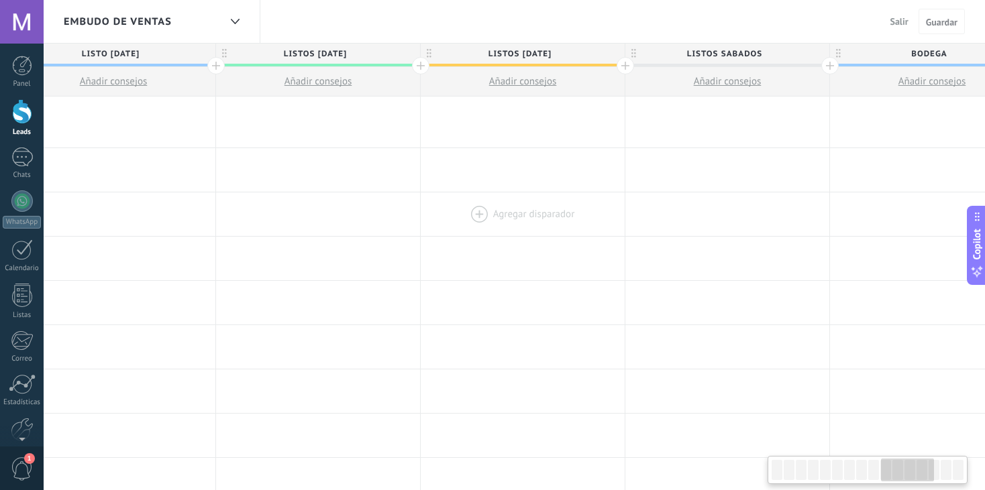
drag, startPoint x: 810, startPoint y: 215, endPoint x: 476, endPoint y: 233, distance: 334.5
click at [476, 233] on div at bounding box center [523, 214] width 204 height 44
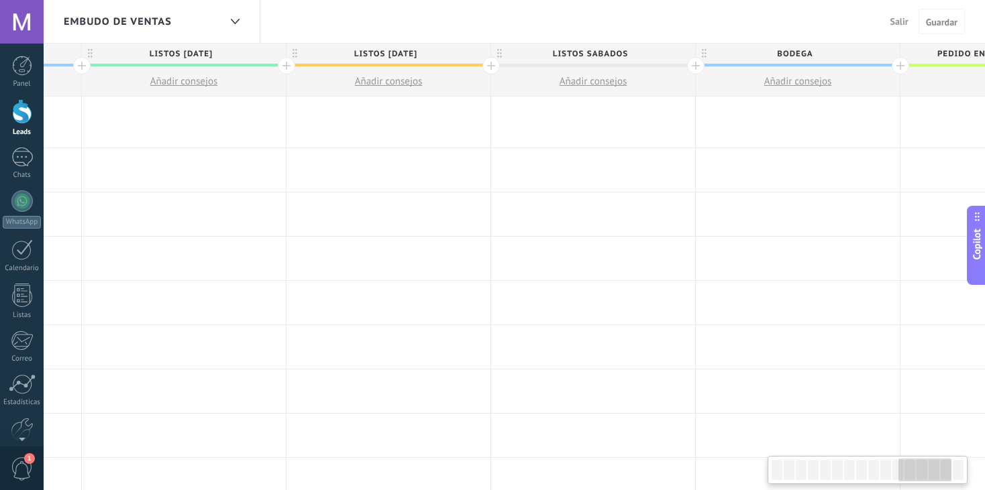
drag, startPoint x: 826, startPoint y: 227, endPoint x: 993, endPoint y: 243, distance: 167.8
click at [984, 243] on html ".abecls-1,.abecls-2{fill-rule:evenodd}.abecls-2{fill:#fff} .abhcls-1{fill:none}…" at bounding box center [492, 245] width 985 height 490
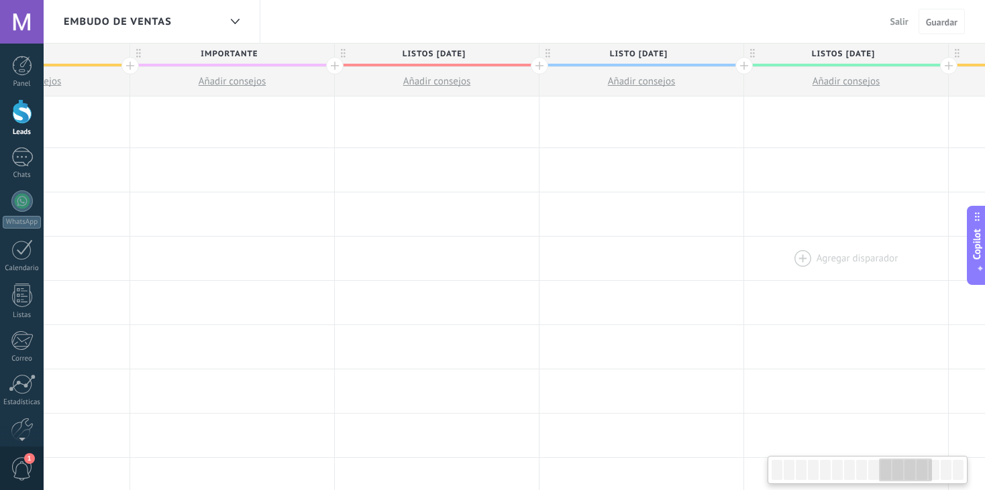
drag, startPoint x: 444, startPoint y: 241, endPoint x: 854, endPoint y: 246, distance: 409.8
click at [854, 246] on div at bounding box center [846, 259] width 204 height 44
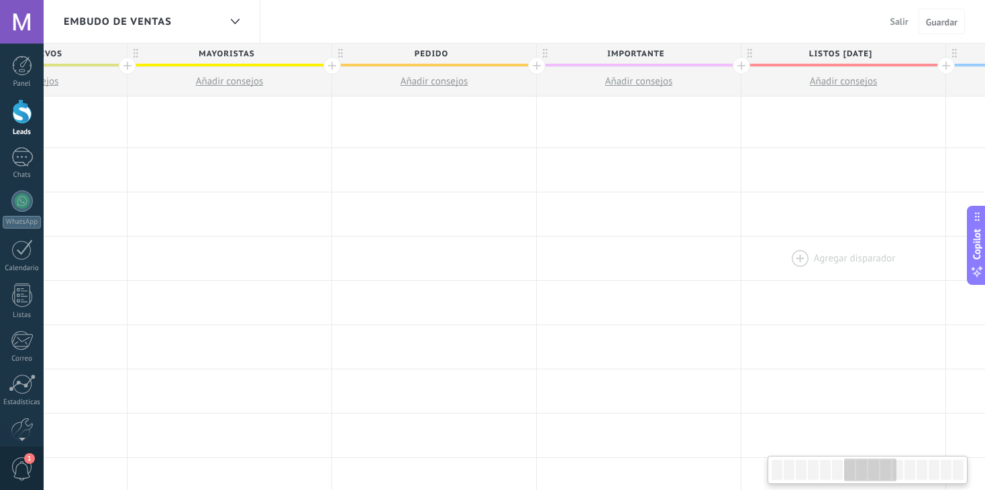
drag, startPoint x: 348, startPoint y: 233, endPoint x: 765, endPoint y: 236, distance: 417.2
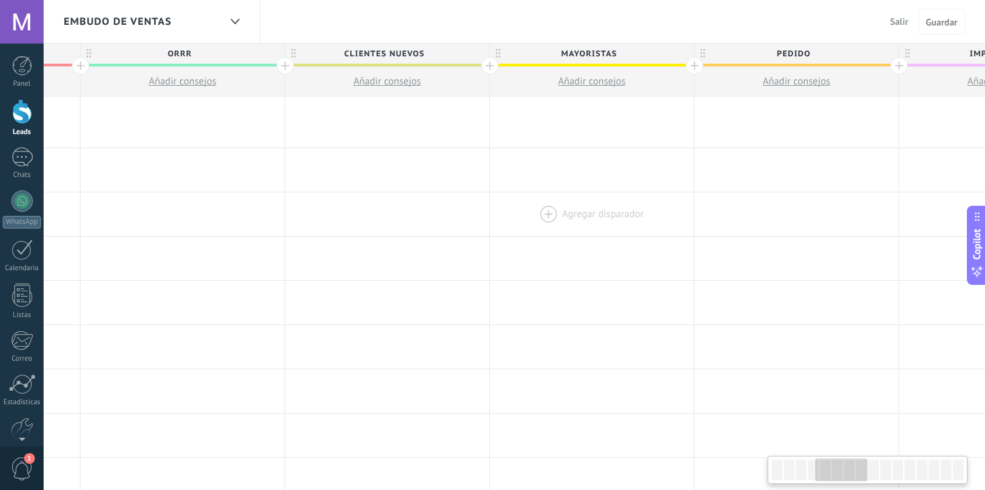
drag, startPoint x: 270, startPoint y: 240, endPoint x: 645, endPoint y: 233, distance: 375.0
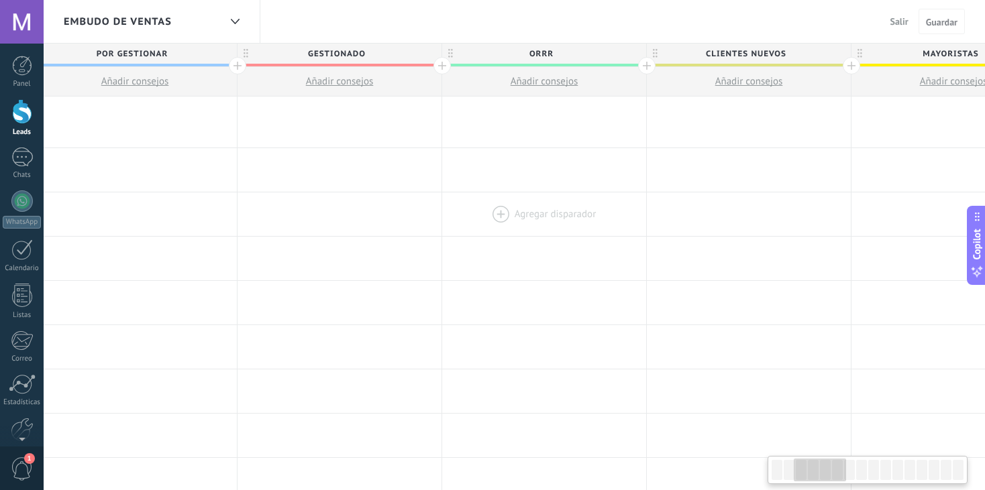
drag, startPoint x: 205, startPoint y: 221, endPoint x: 560, endPoint y: 221, distance: 355.5
click at [560, 221] on div at bounding box center [544, 214] width 204 height 44
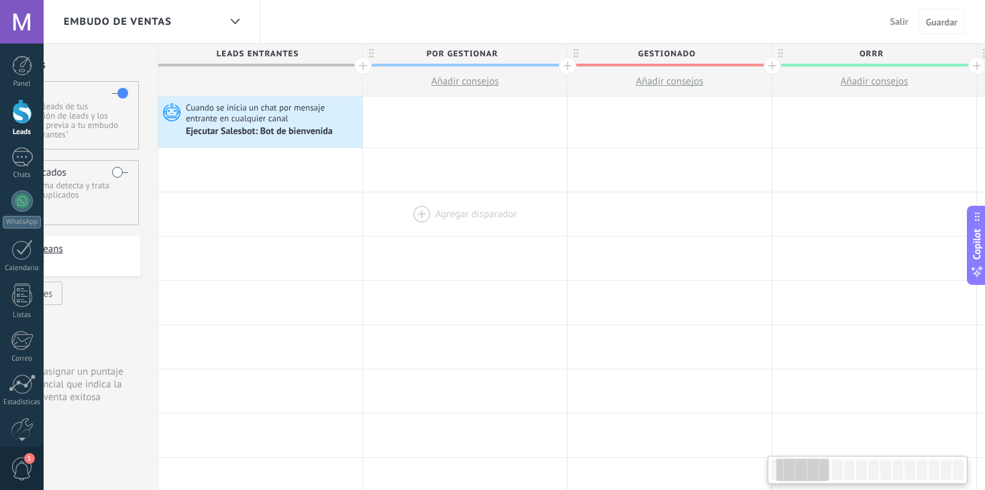
drag, startPoint x: 204, startPoint y: 213, endPoint x: 525, endPoint y: 214, distance: 321.3
click at [525, 214] on div at bounding box center [465, 214] width 204 height 44
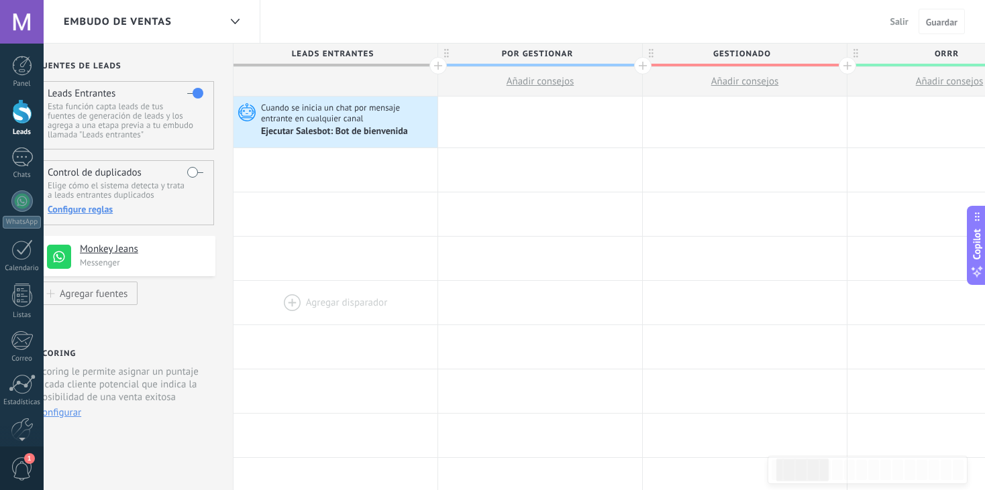
scroll to position [0, 0]
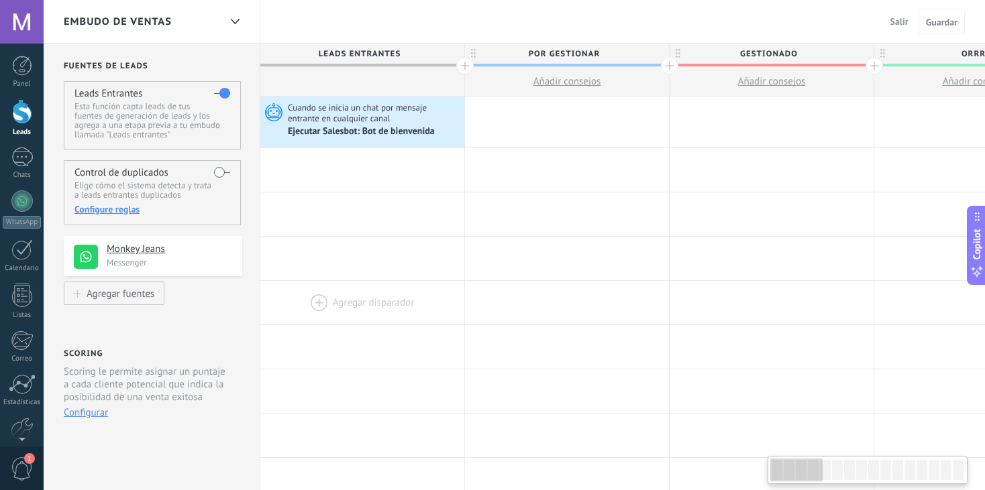
drag, startPoint x: 270, startPoint y: 300, endPoint x: 460, endPoint y: 309, distance: 190.0
click at [460, 309] on div at bounding box center [362, 303] width 204 height 44
click at [29, 117] on div at bounding box center [22, 111] width 20 height 25
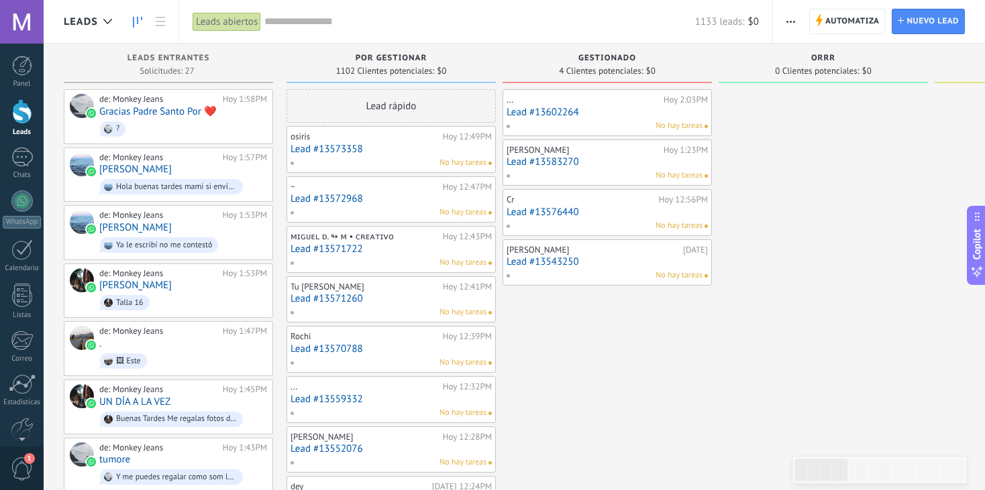
drag, startPoint x: 636, startPoint y: 379, endPoint x: 680, endPoint y: 382, distance: 44.3
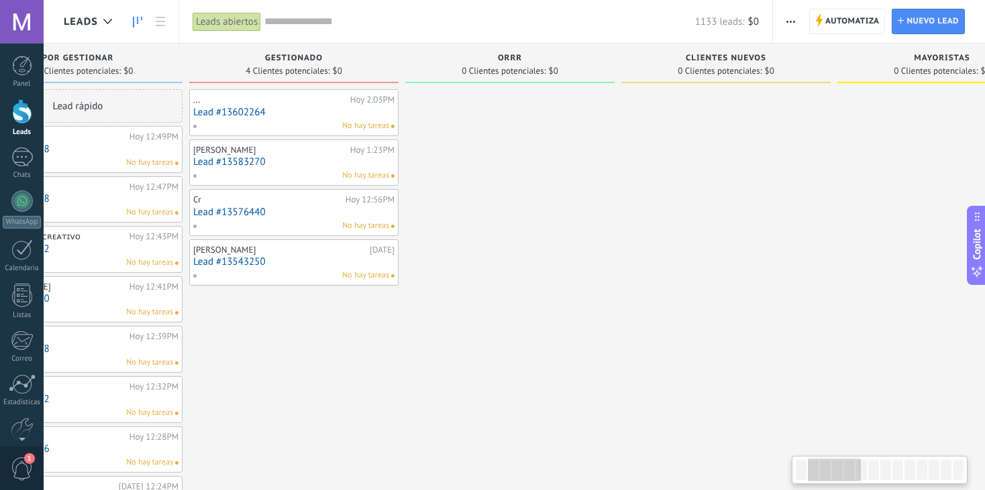
drag, startPoint x: 765, startPoint y: 380, endPoint x: 449, endPoint y: 378, distance: 315.9
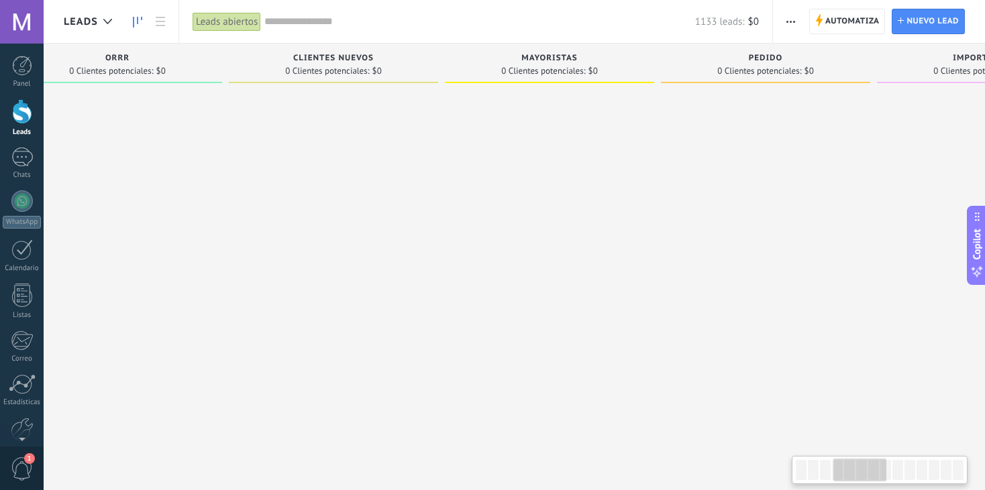
drag, startPoint x: 750, startPoint y: 347, endPoint x: 348, endPoint y: 333, distance: 402.6
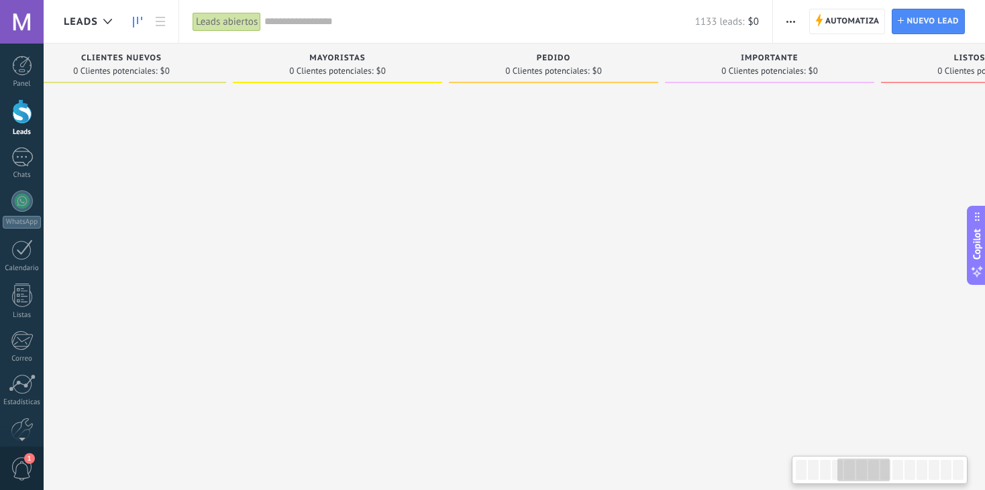
drag, startPoint x: 673, startPoint y: 315, endPoint x: 379, endPoint y: 302, distance: 294.0
